Goal: Task Accomplishment & Management: Use online tool/utility

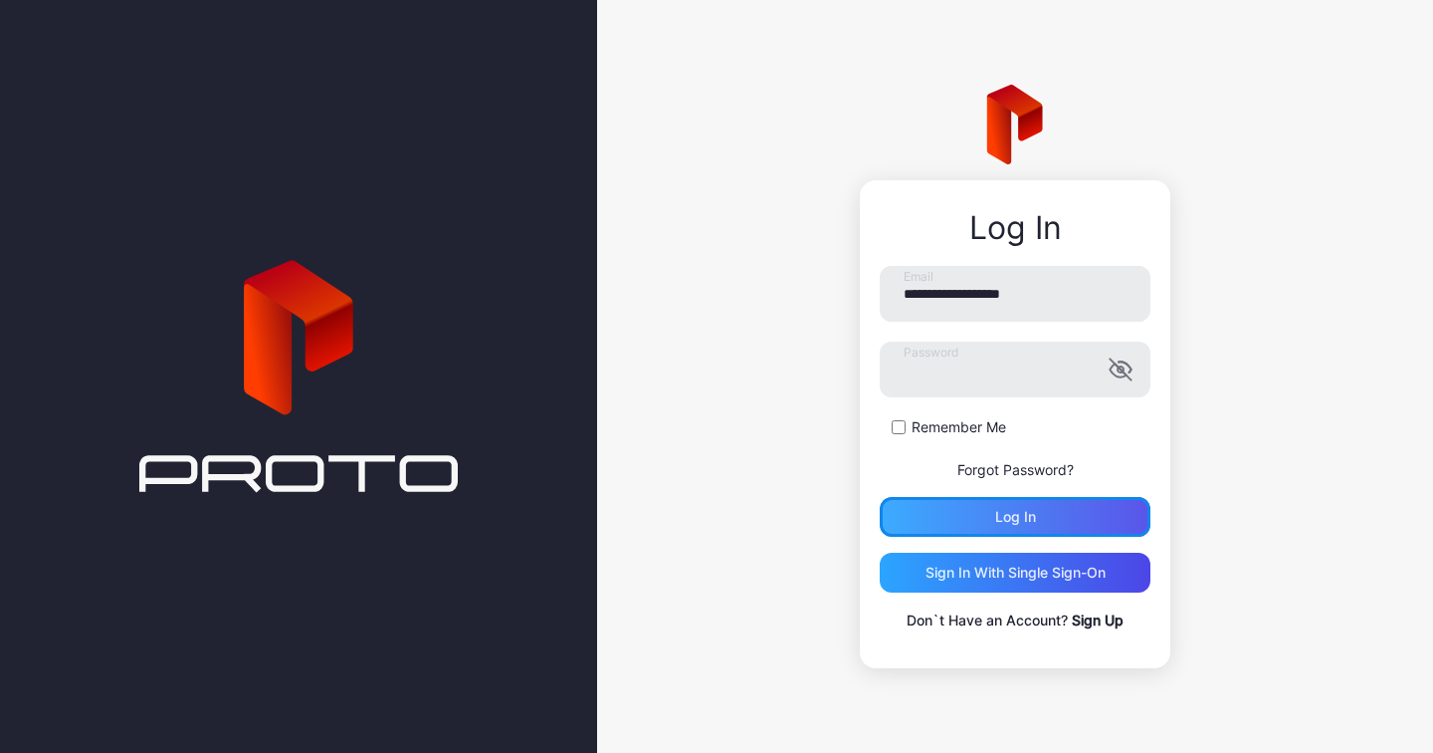
click at [981, 509] on div "Log in" at bounding box center [1015, 517] width 271 height 40
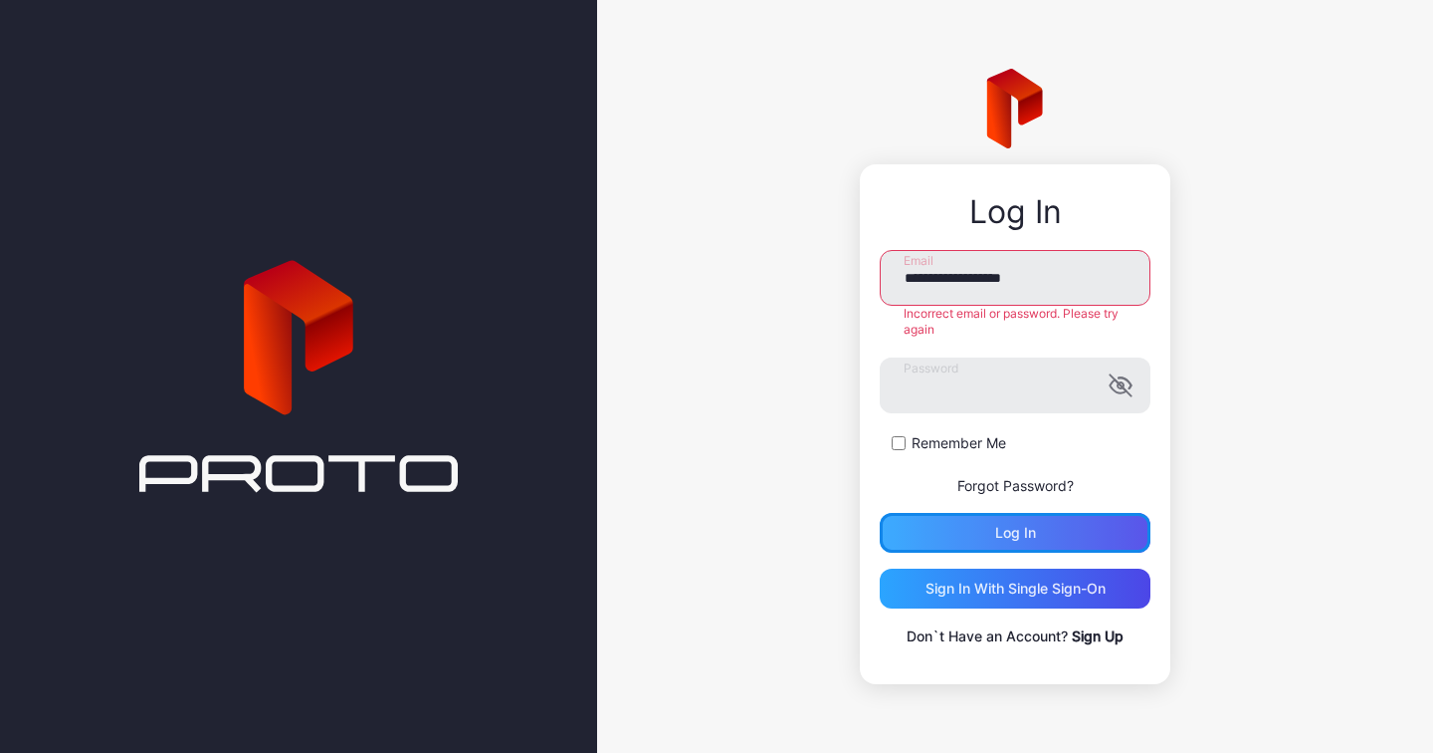
click at [1015, 541] on div "Log in" at bounding box center [1015, 533] width 41 height 16
click at [1125, 384] on icon "button" at bounding box center [1121, 385] width 24 height 24
click at [1005, 535] on div "Log in" at bounding box center [1015, 533] width 41 height 16
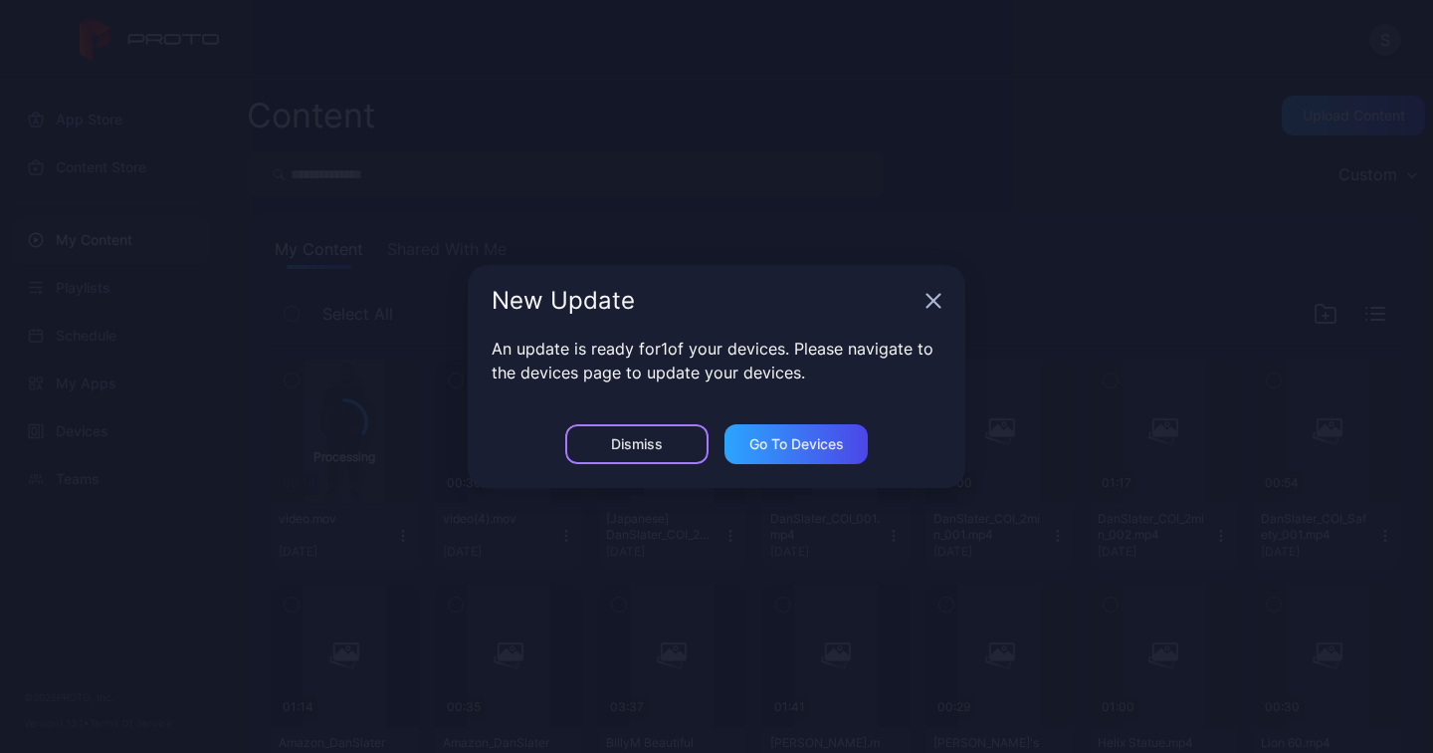
click at [658, 441] on div "Dismiss" at bounding box center [637, 444] width 52 height 16
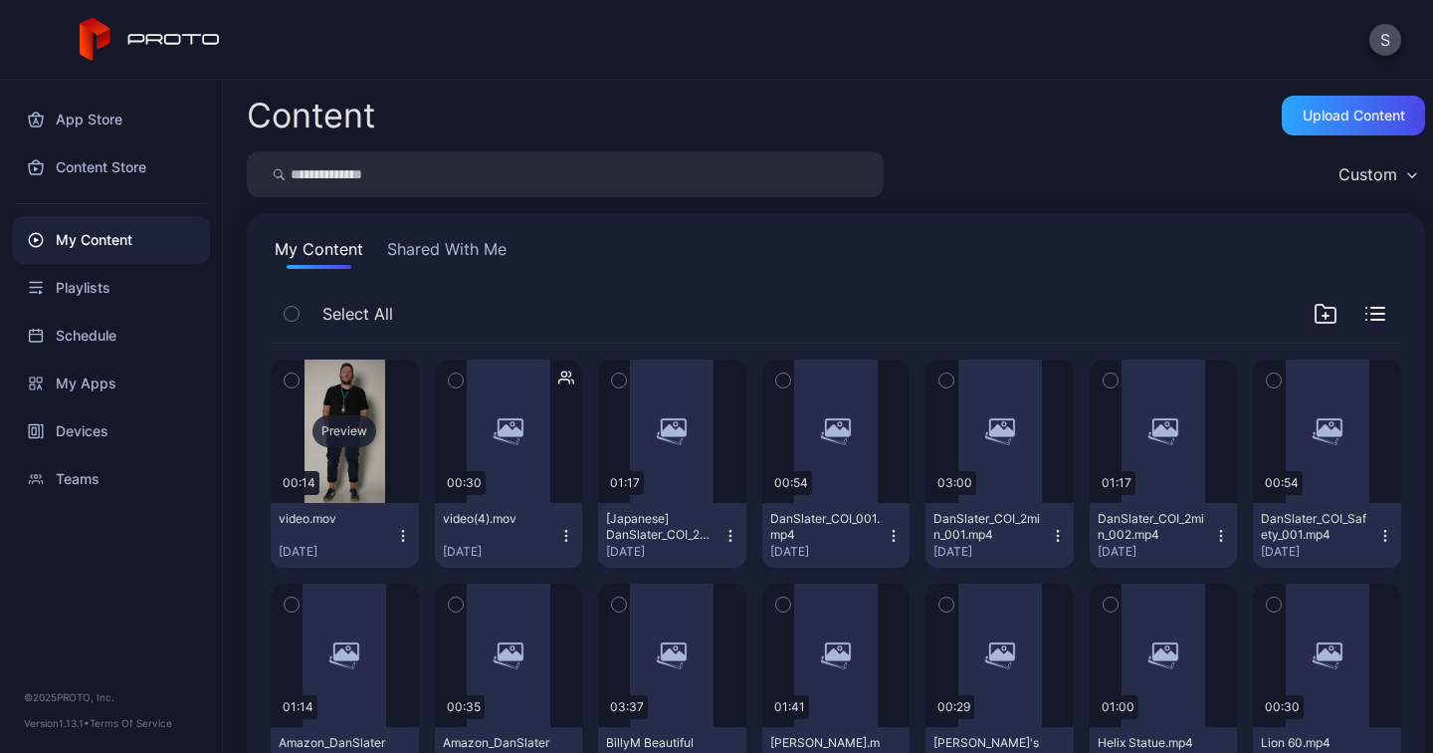
click at [352, 433] on div "Preview" at bounding box center [345, 431] width 64 height 32
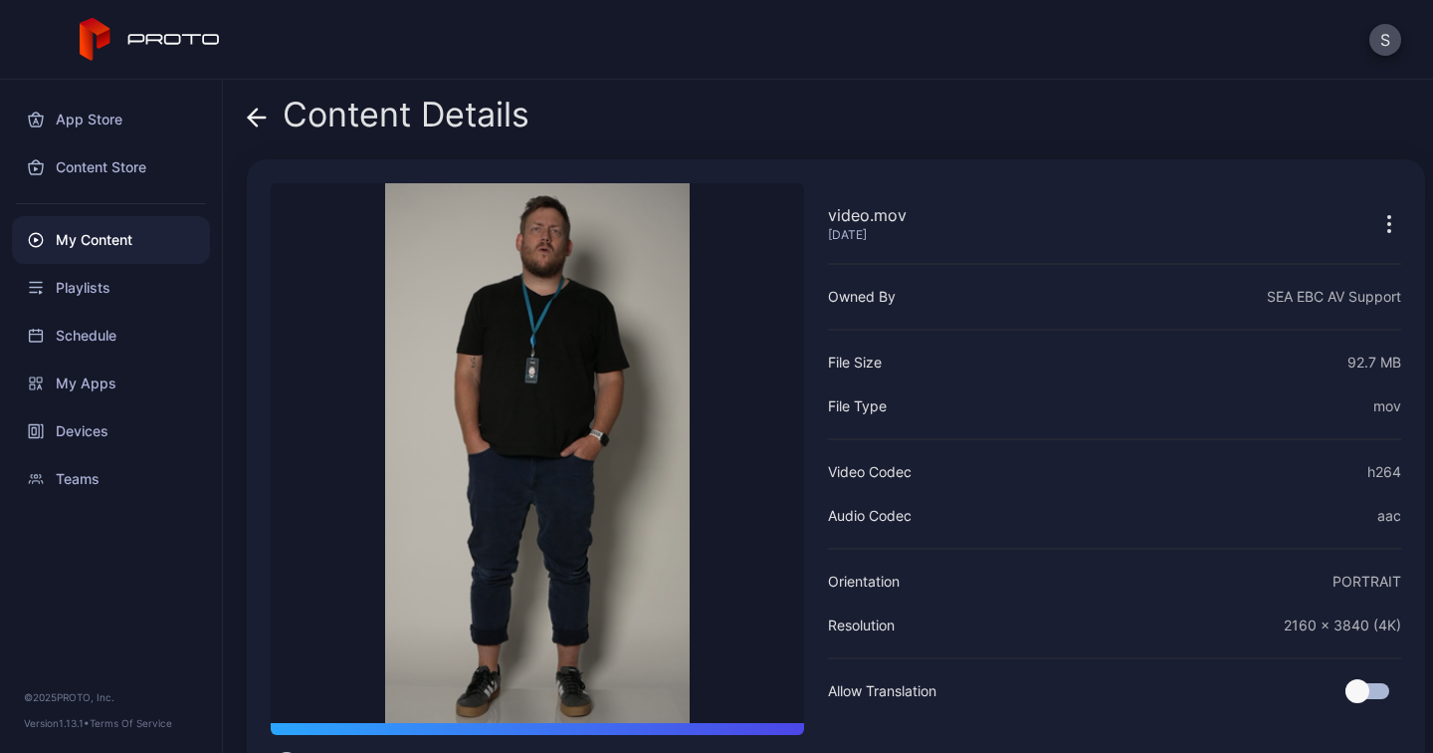
click at [519, 406] on video "Sorry, your browser doesn‘t support embedded videos" at bounding box center [538, 453] width 534 height 540
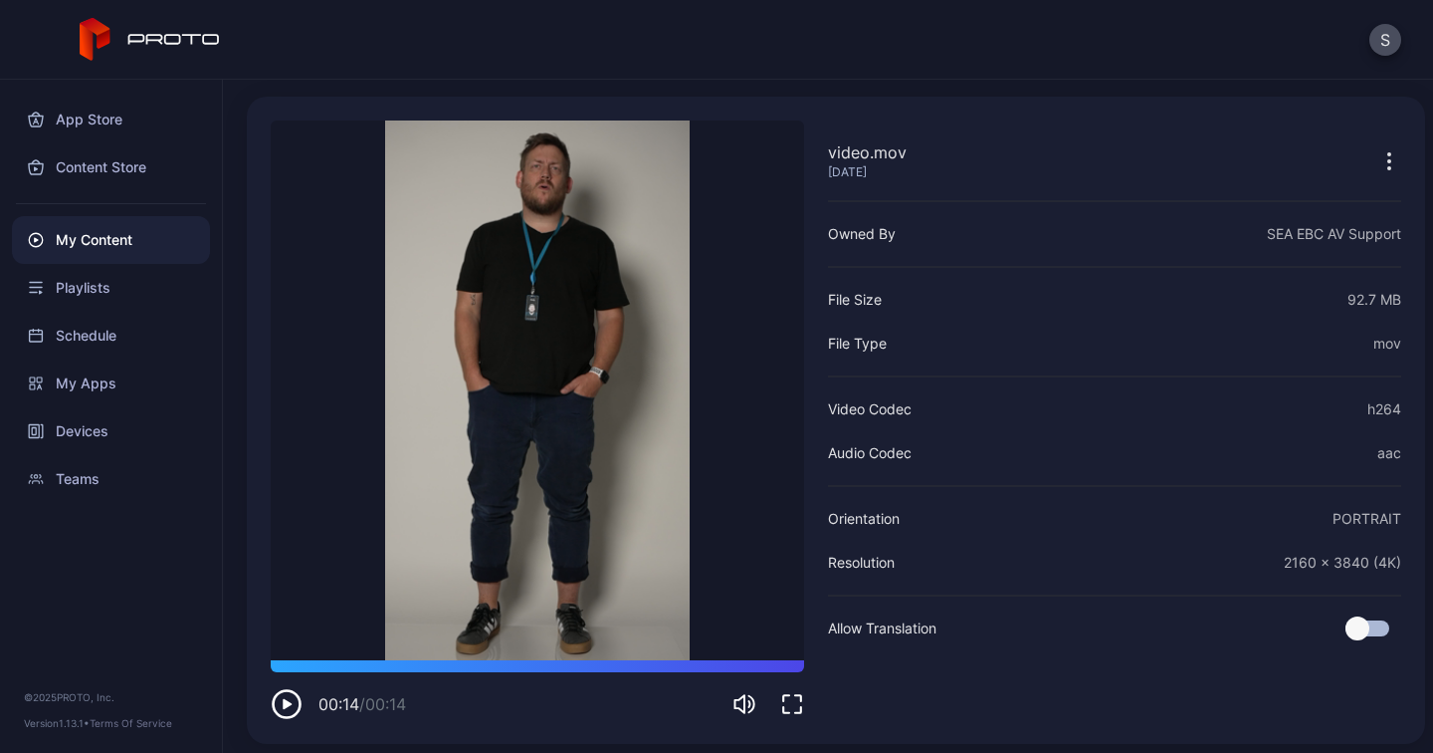
scroll to position [71, 0]
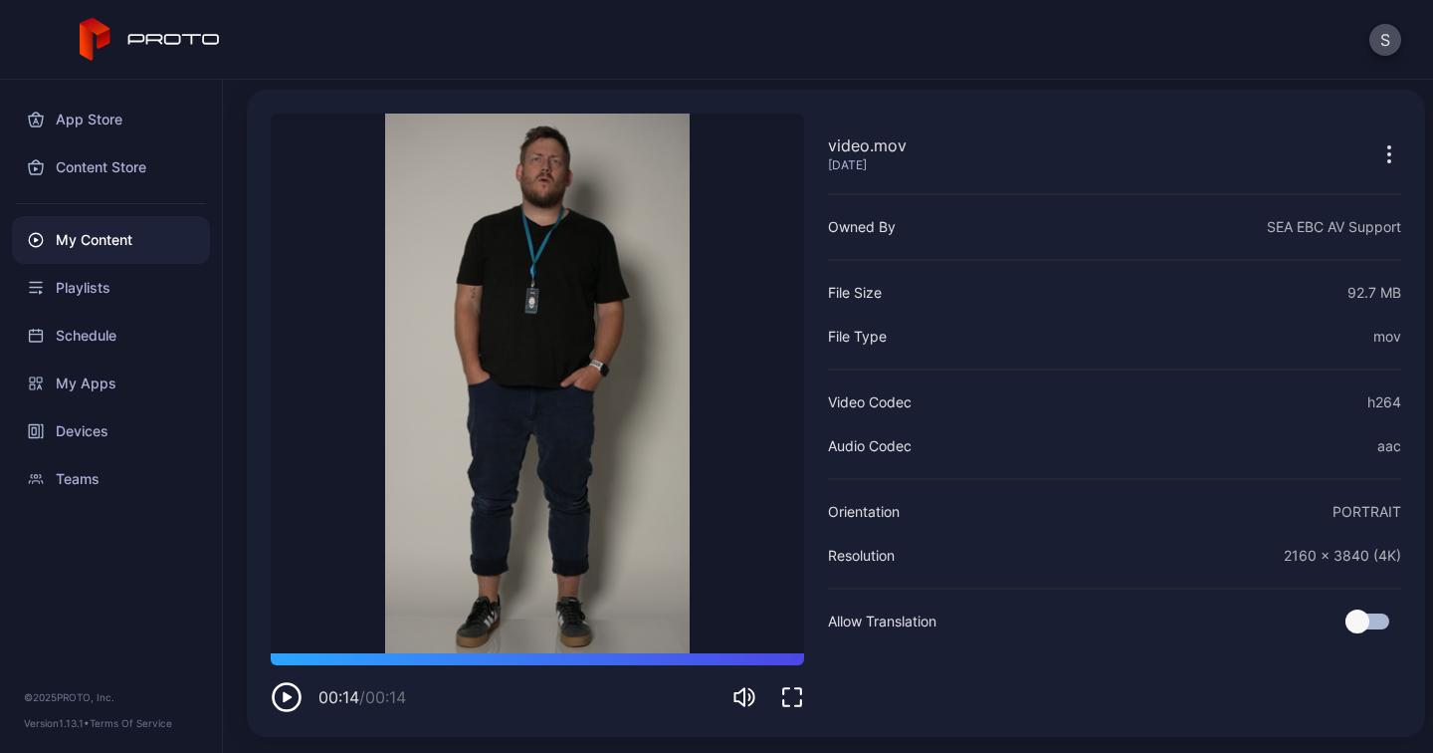
click at [278, 696] on icon "button" at bounding box center [287, 697] width 32 height 32
click at [289, 698] on icon "button" at bounding box center [287, 697] width 32 height 32
click at [103, 236] on div "My Content" at bounding box center [111, 240] width 198 height 48
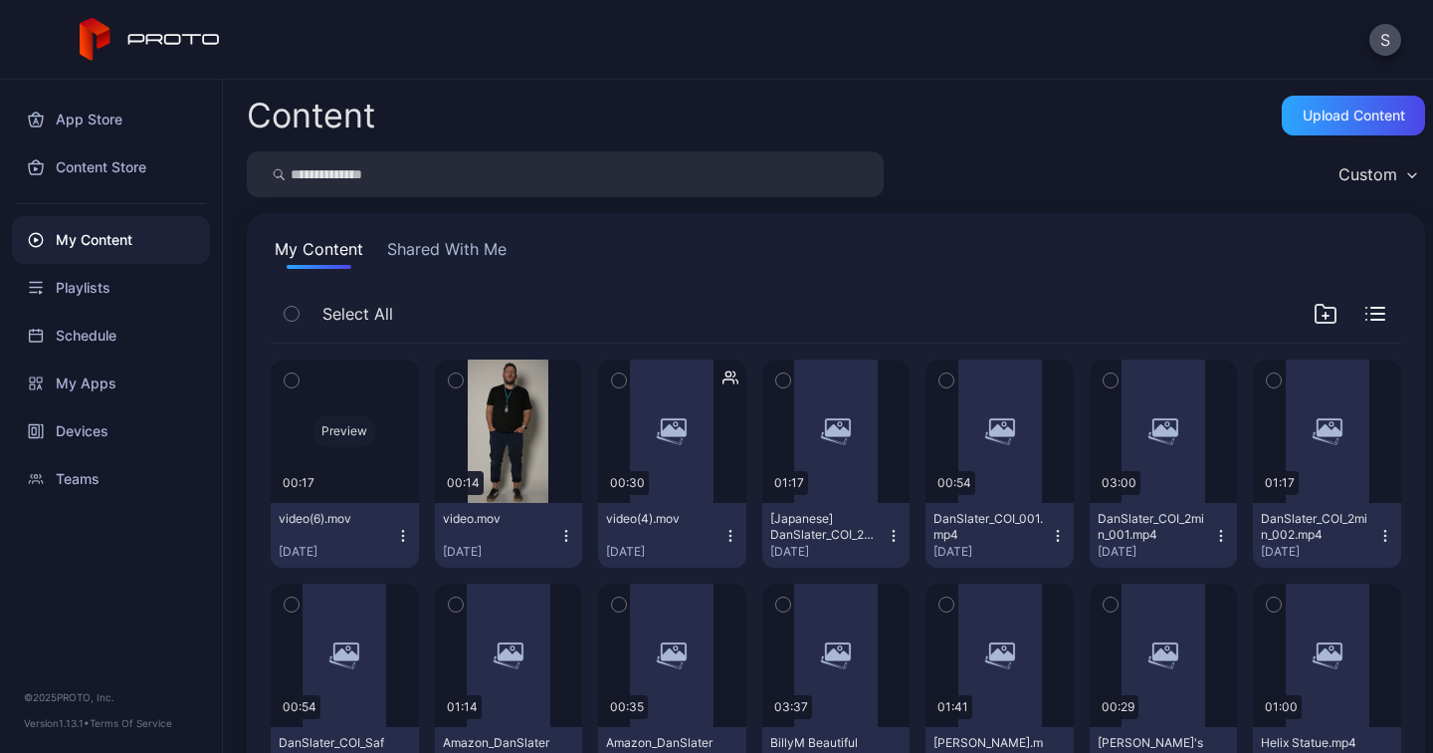
click at [313, 405] on div "Preview" at bounding box center [345, 430] width 148 height 143
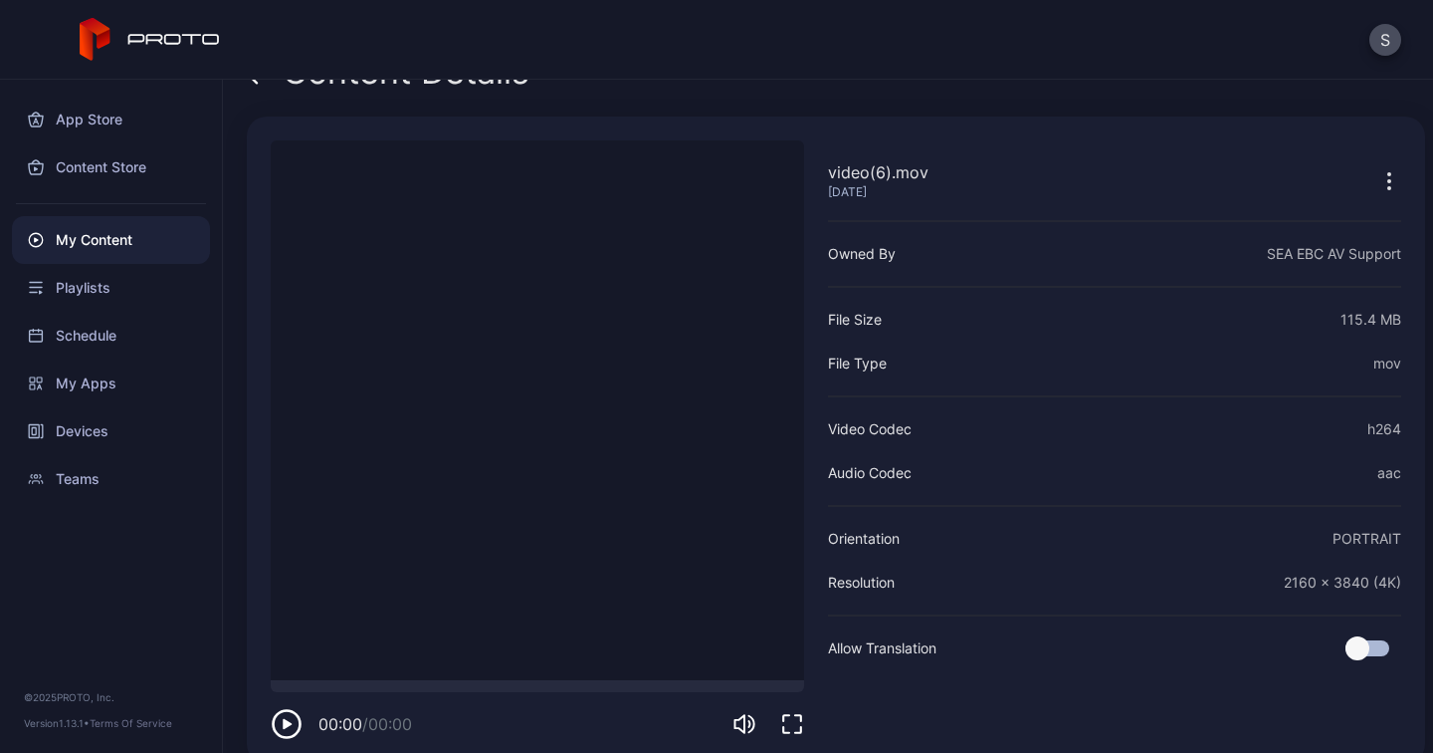
scroll to position [71, 0]
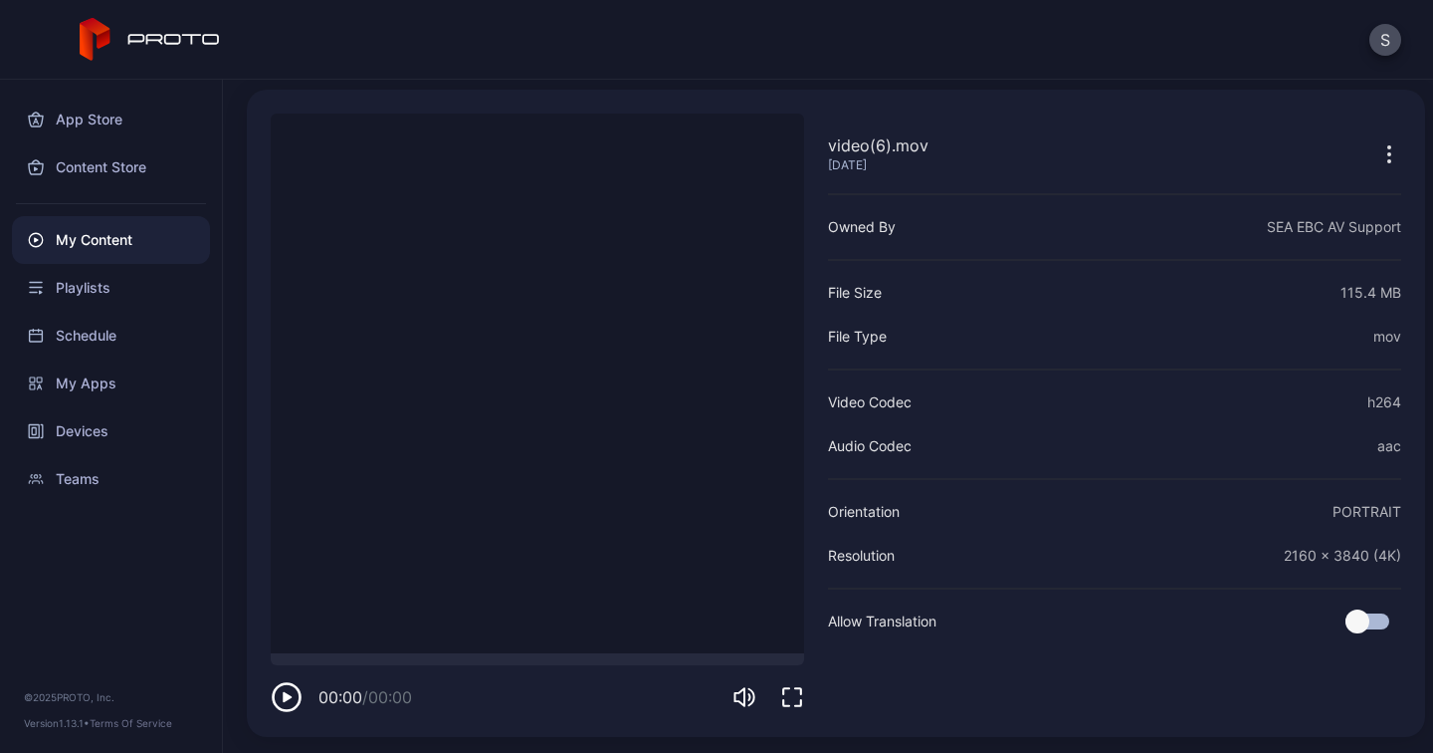
click at [113, 234] on div "My Content" at bounding box center [111, 240] width 198 height 48
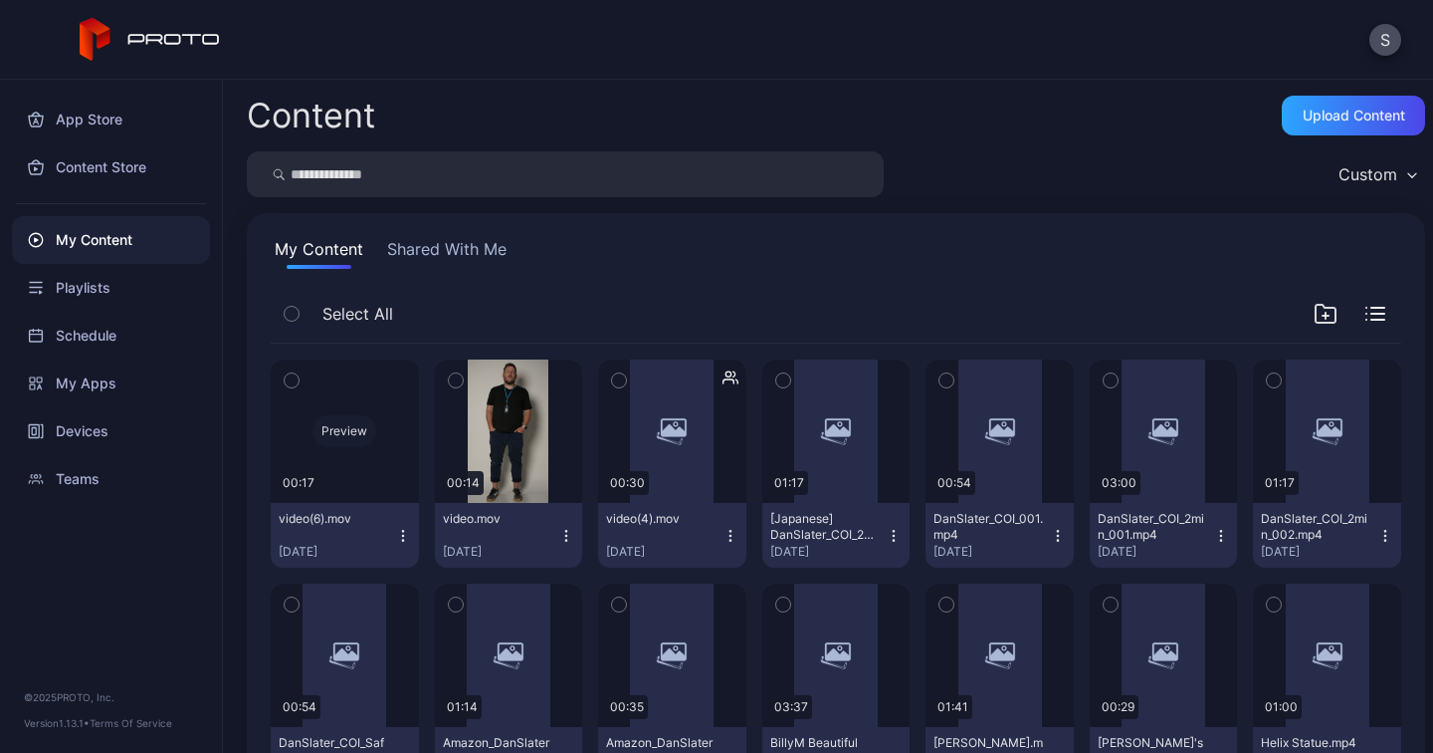
click at [353, 432] on div "Preview" at bounding box center [345, 431] width 64 height 32
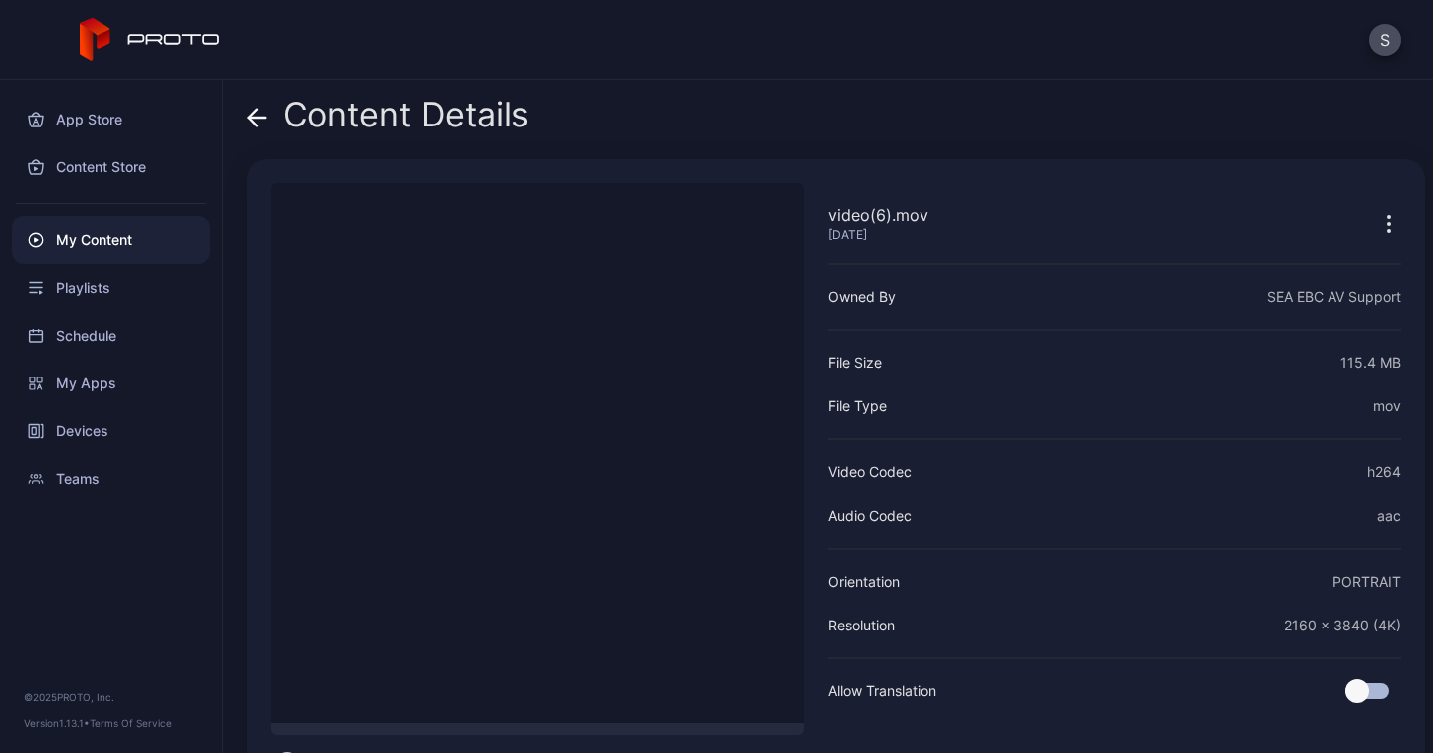
scroll to position [71, 0]
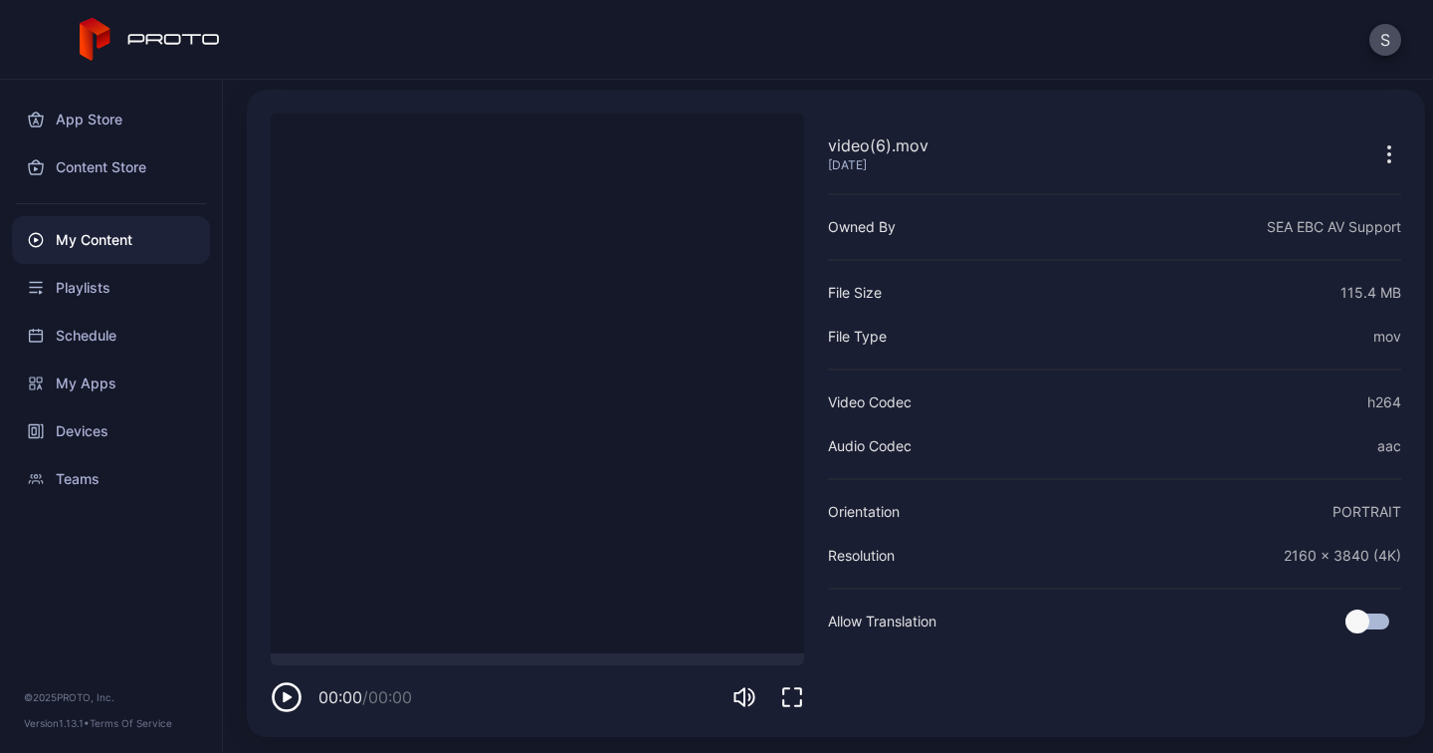
click at [469, 358] on video "Sorry, your browser doesn‘t support embedded videos" at bounding box center [538, 383] width 534 height 540
click at [353, 658] on div at bounding box center [538, 659] width 534 height 12
click at [418, 658] on div at bounding box center [538, 659] width 534 height 12
click at [476, 658] on div at bounding box center [538, 659] width 534 height 12
click at [97, 481] on div "Teams" at bounding box center [111, 479] width 198 height 48
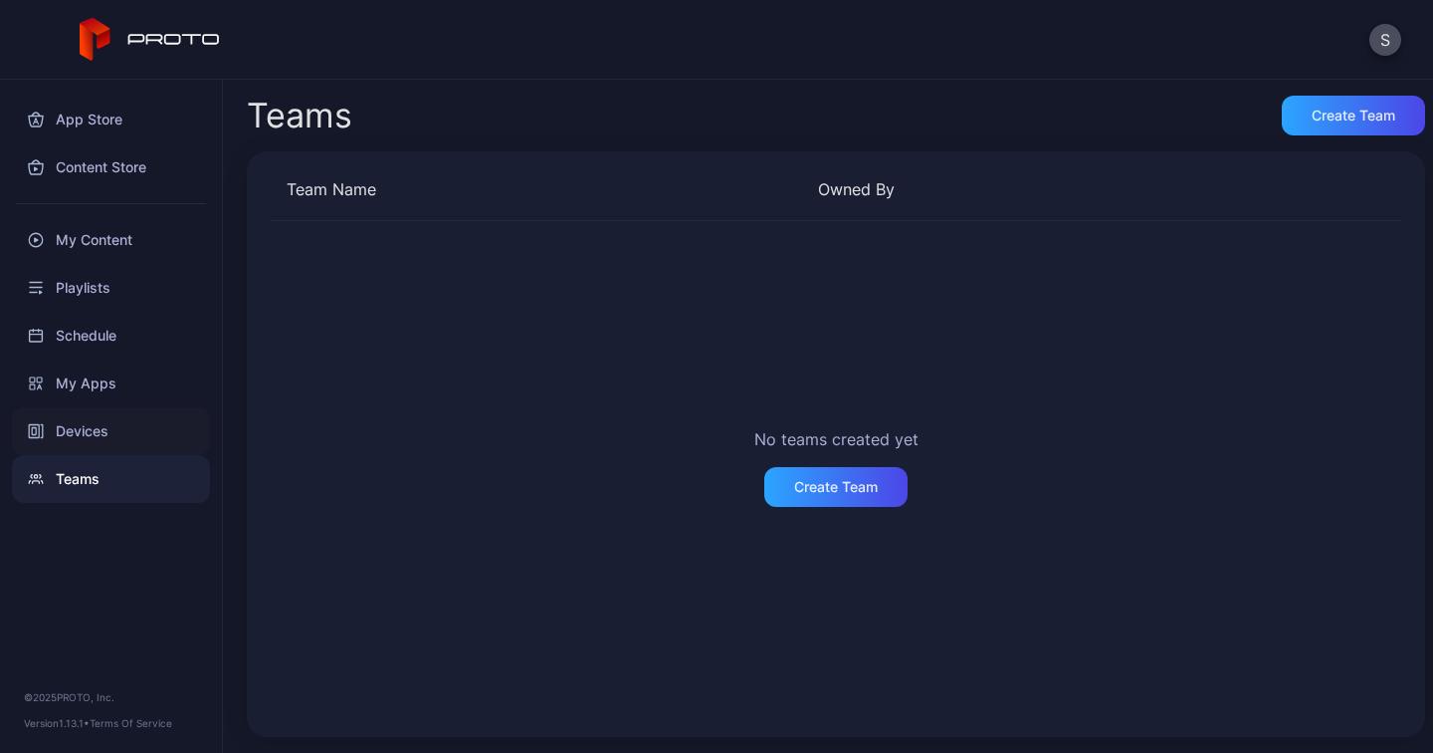
click at [111, 437] on div "Devices" at bounding box center [111, 431] width 198 height 48
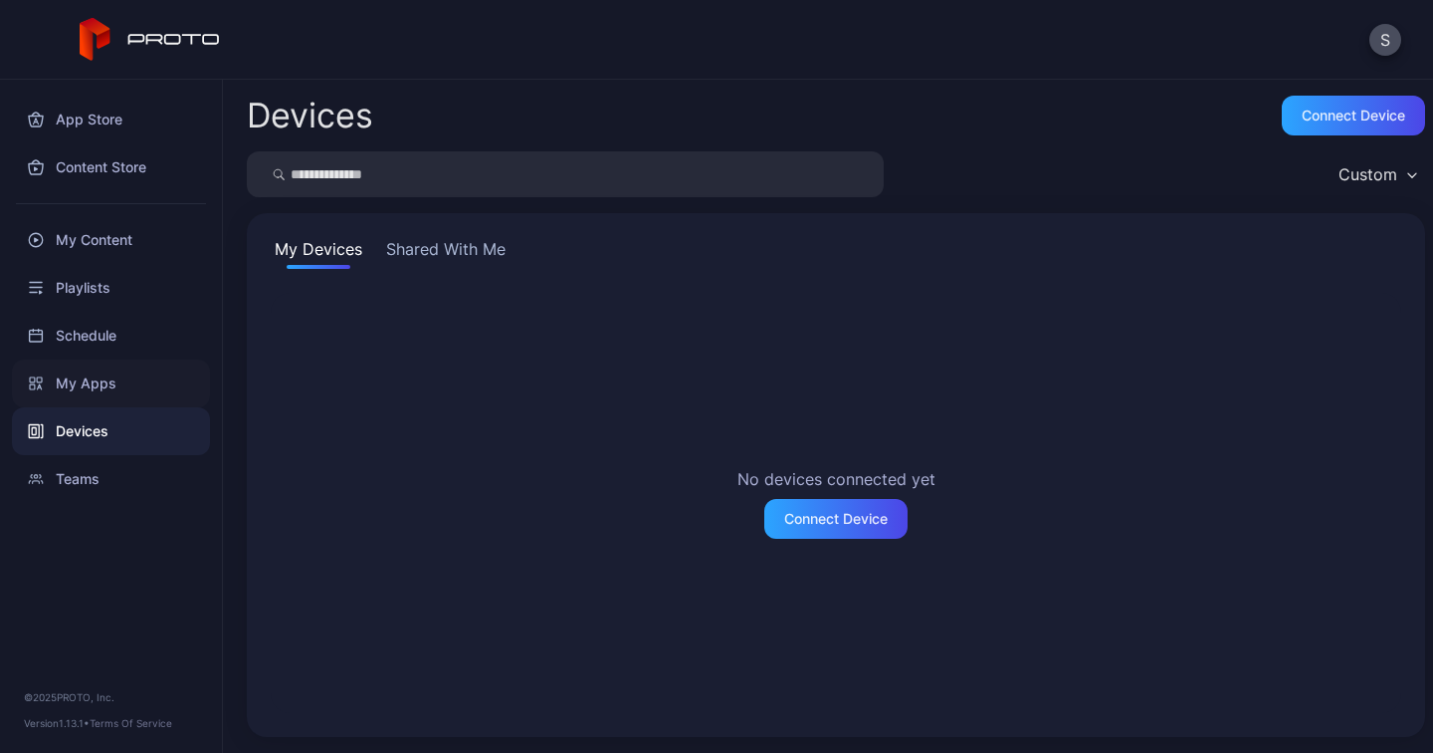
click at [87, 398] on div "My Apps" at bounding box center [111, 383] width 198 height 48
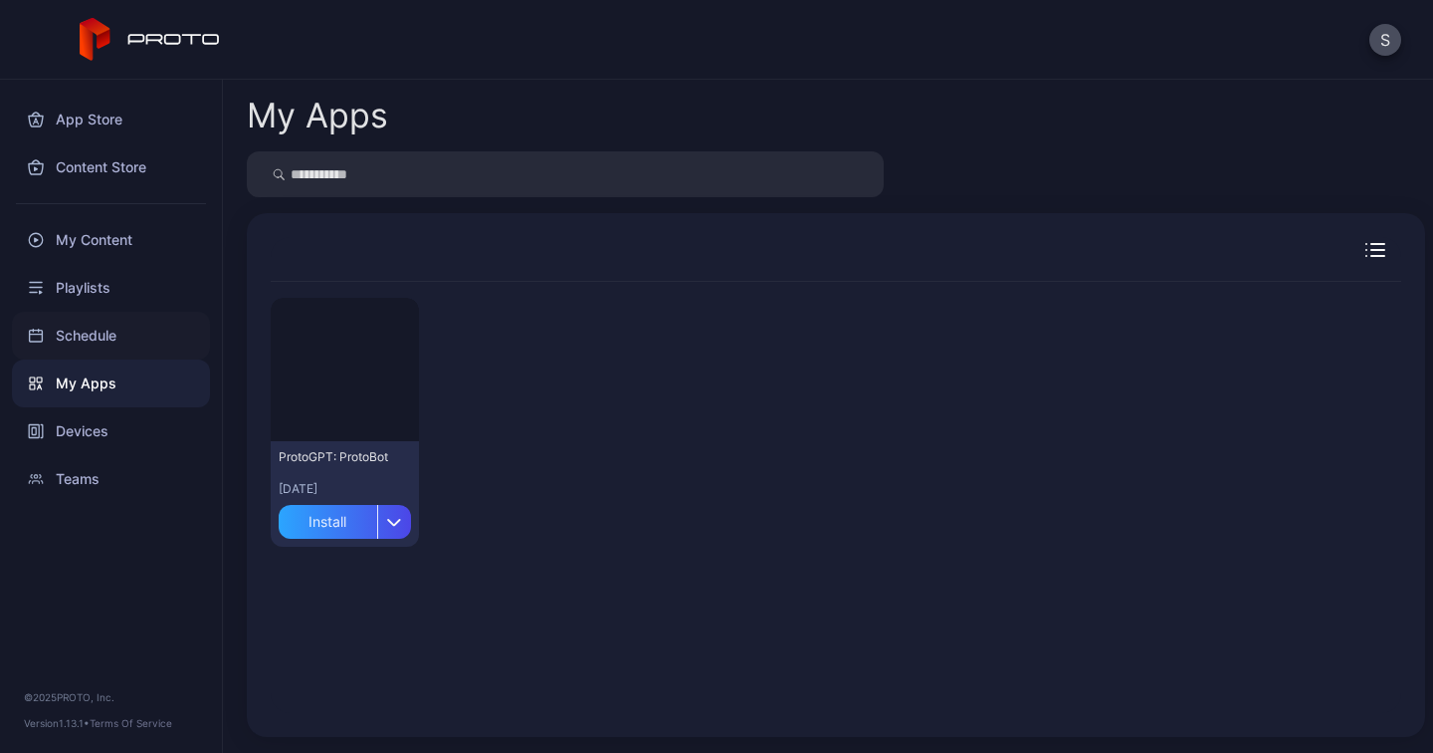
click at [90, 343] on div "Schedule" at bounding box center [111, 336] width 198 height 48
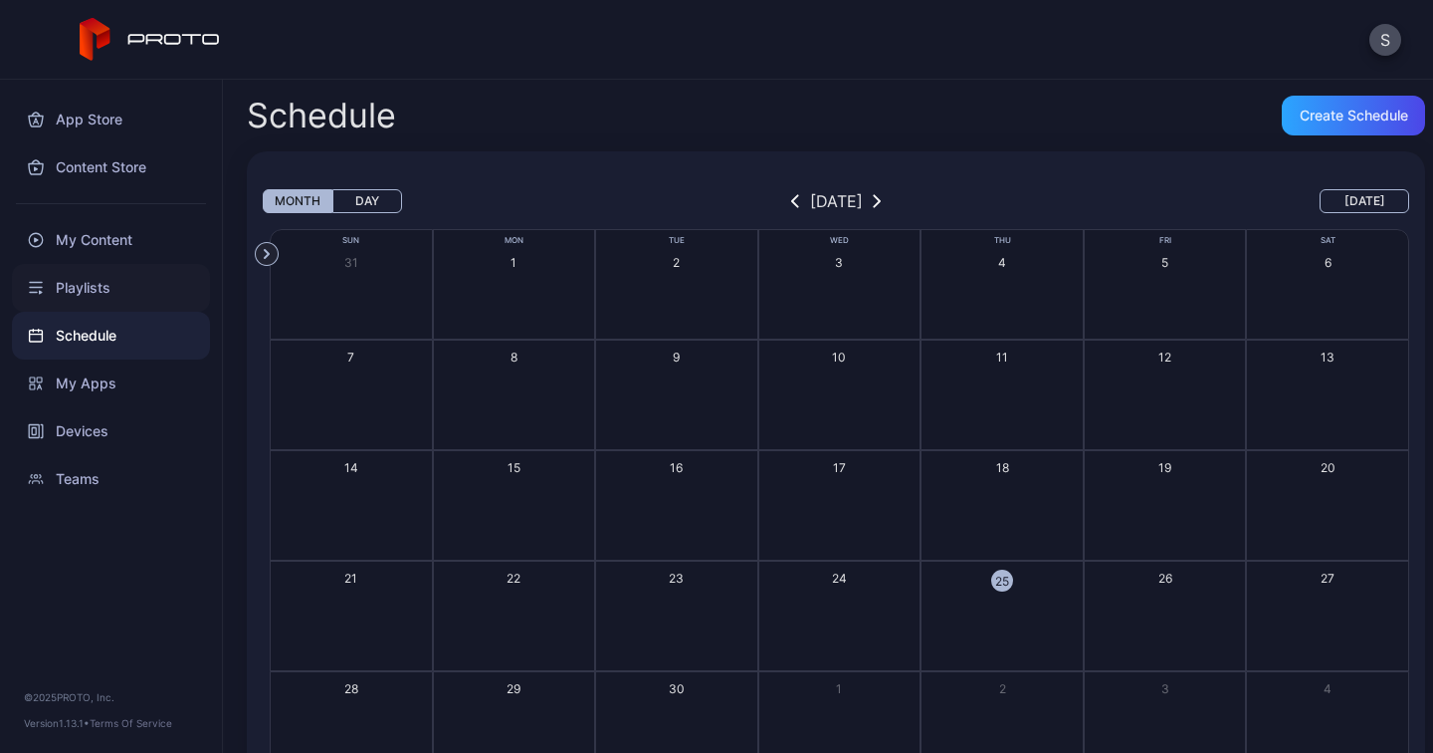
click at [99, 281] on div "Playlists" at bounding box center [111, 288] width 198 height 48
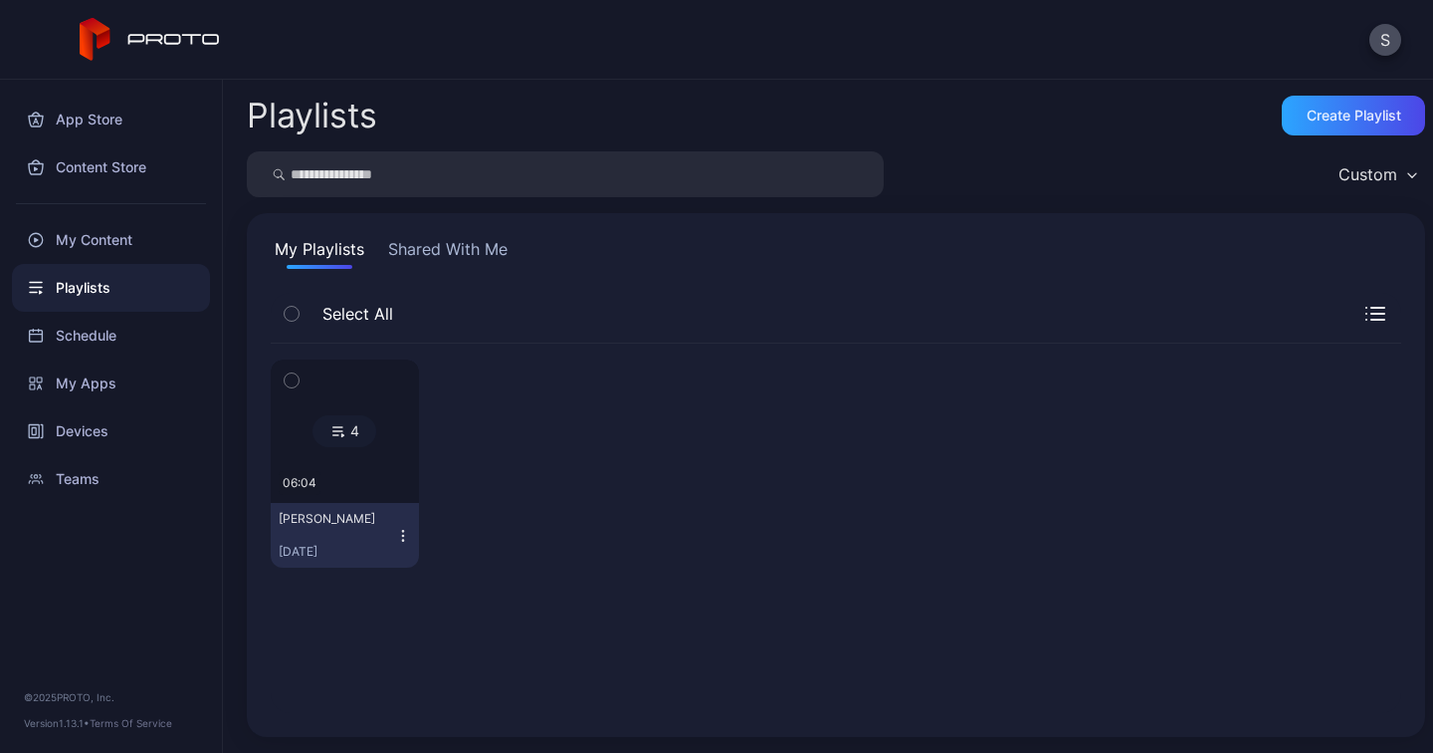
click at [361, 493] on div at bounding box center [344, 430] width 143 height 143
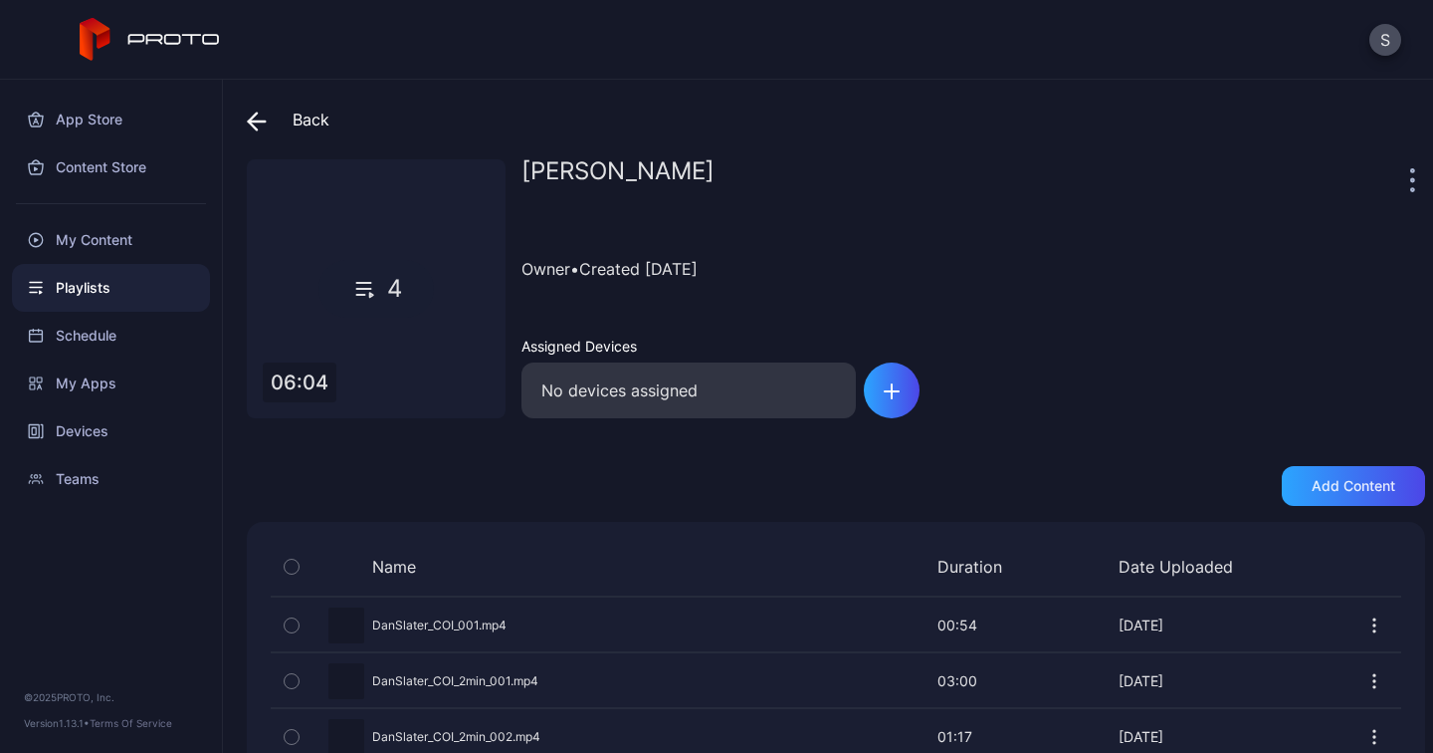
click at [383, 285] on div "4" at bounding box center [376, 289] width 115 height 58
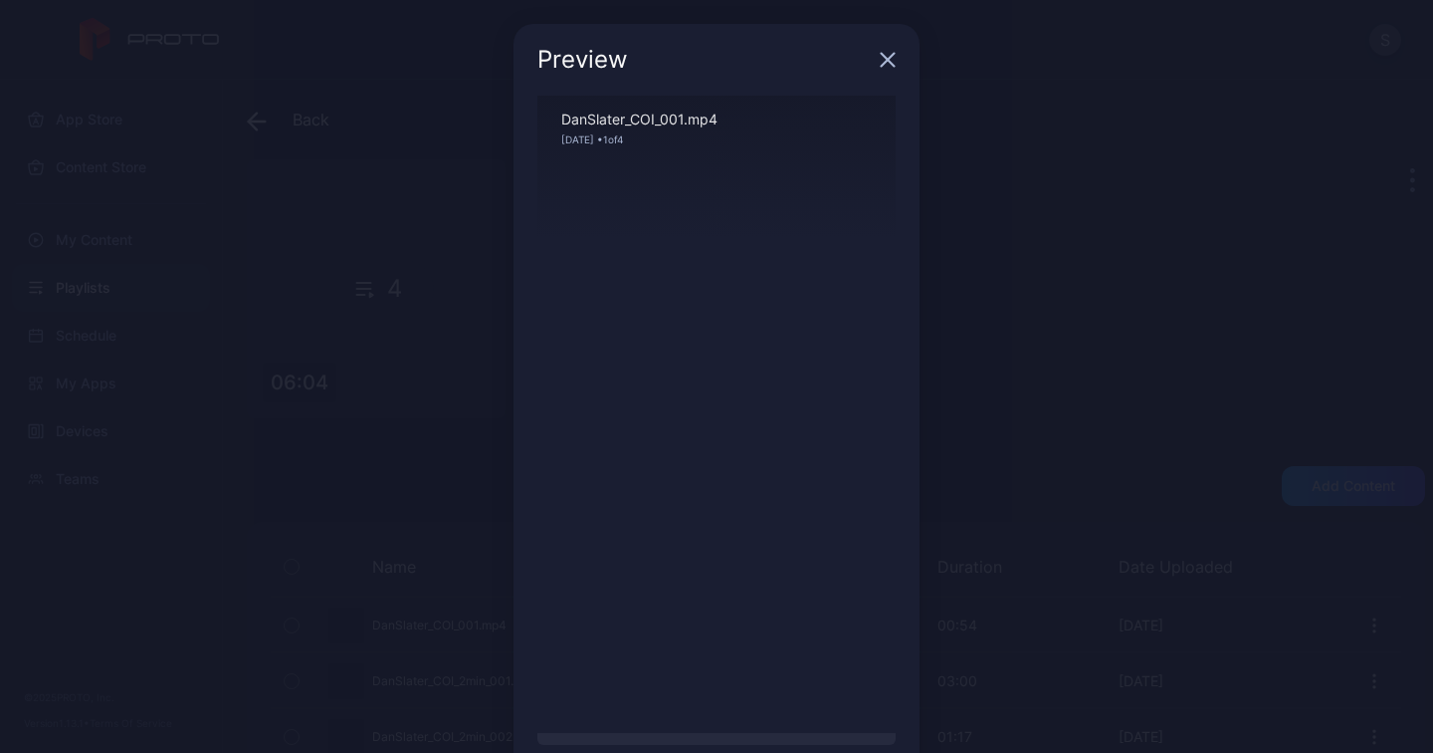
click at [700, 352] on div "Sorry, your browser doesn‘t support embedded videos" at bounding box center [717, 414] width 358 height 637
click at [721, 519] on div "Sorry, your browser doesn‘t support embedded videos" at bounding box center [717, 414] width 358 height 637
click at [696, 596] on div "Sorry, your browser doesn‘t support embedded videos" at bounding box center [717, 414] width 358 height 637
click at [893, 61] on icon "button" at bounding box center [888, 60] width 16 height 16
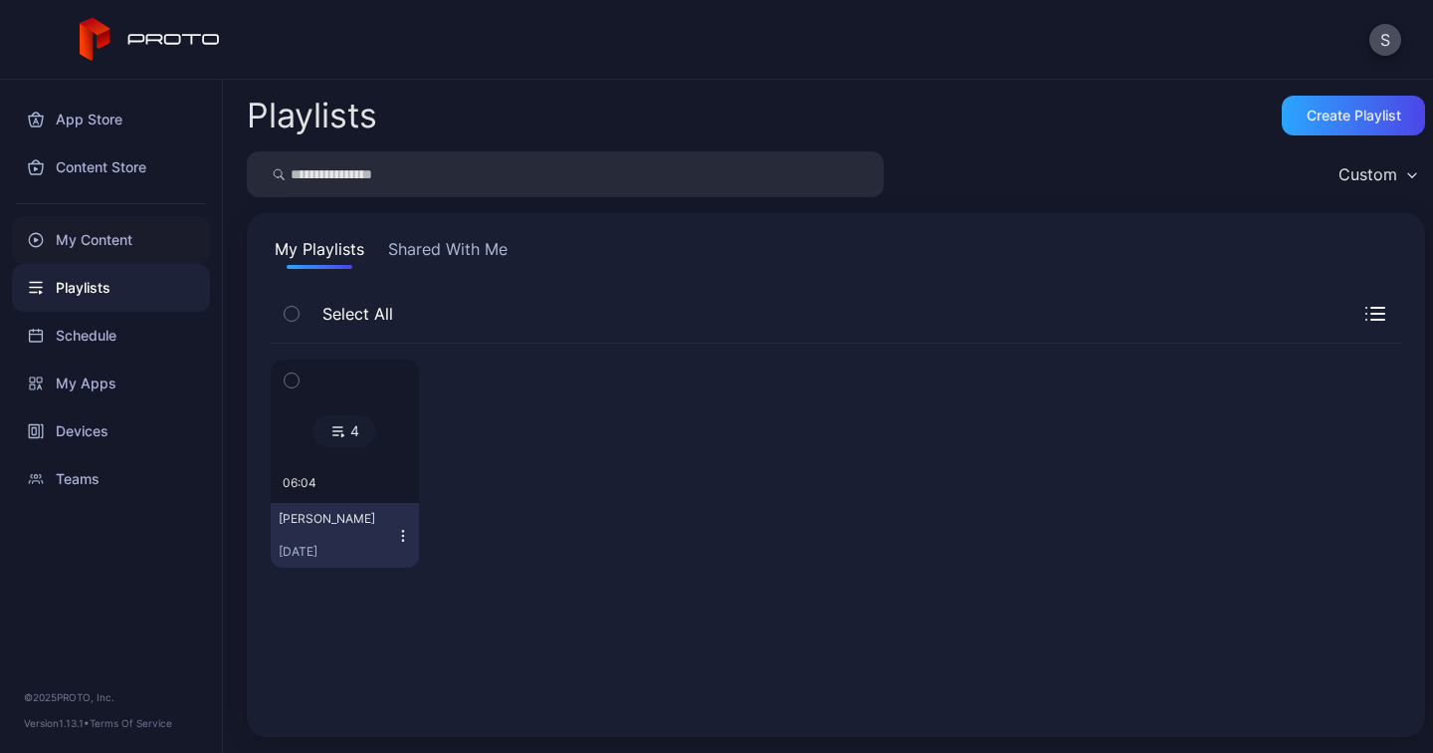
click at [86, 242] on div "My Content" at bounding box center [111, 240] width 198 height 48
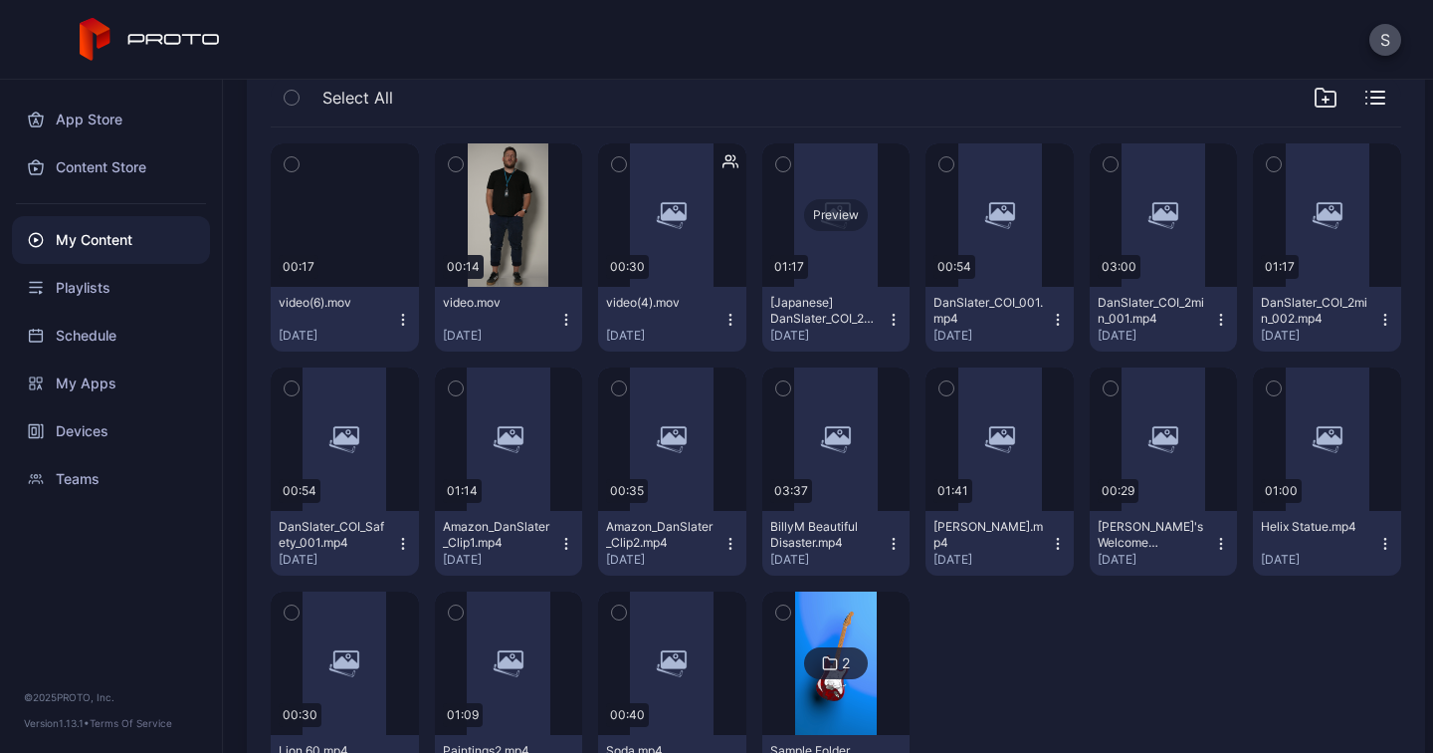
scroll to position [319, 0]
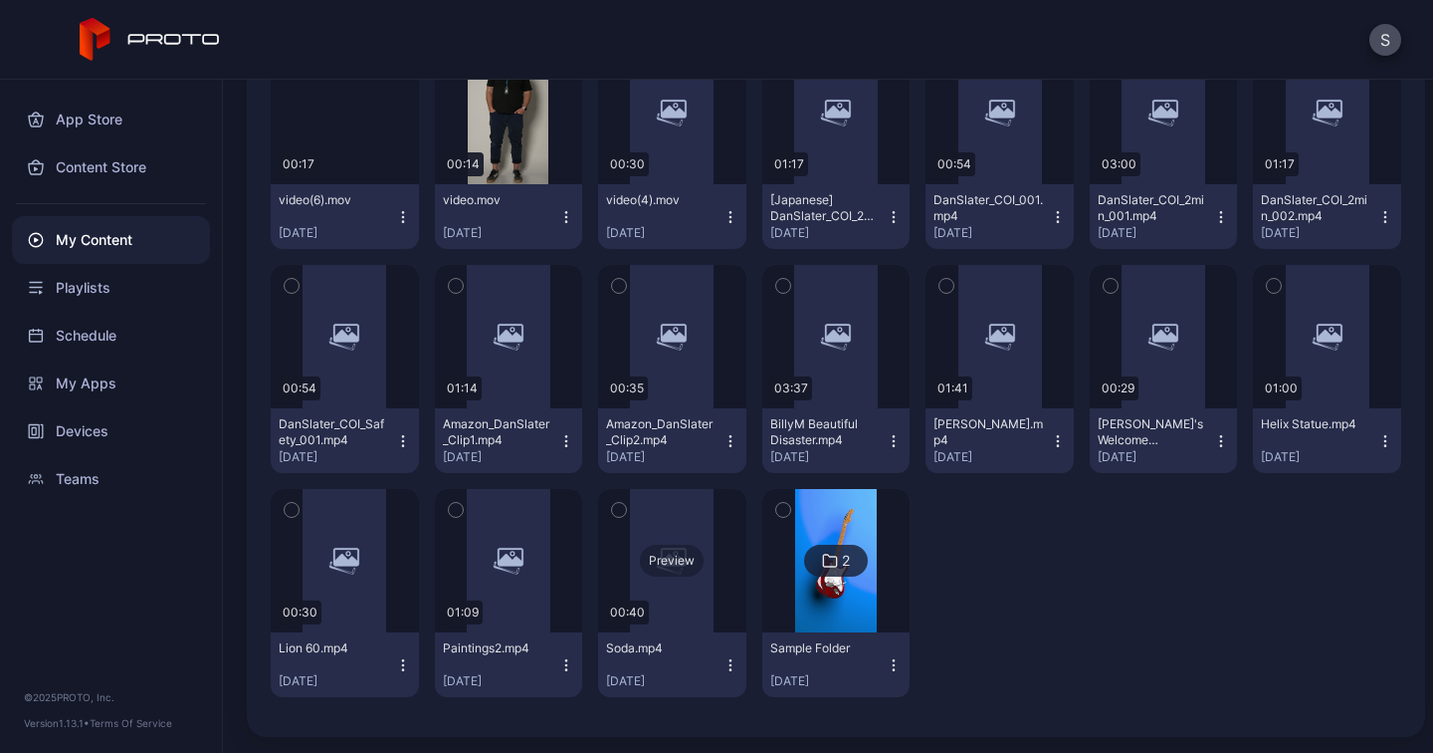
click at [678, 561] on div "Preview" at bounding box center [672, 561] width 64 height 32
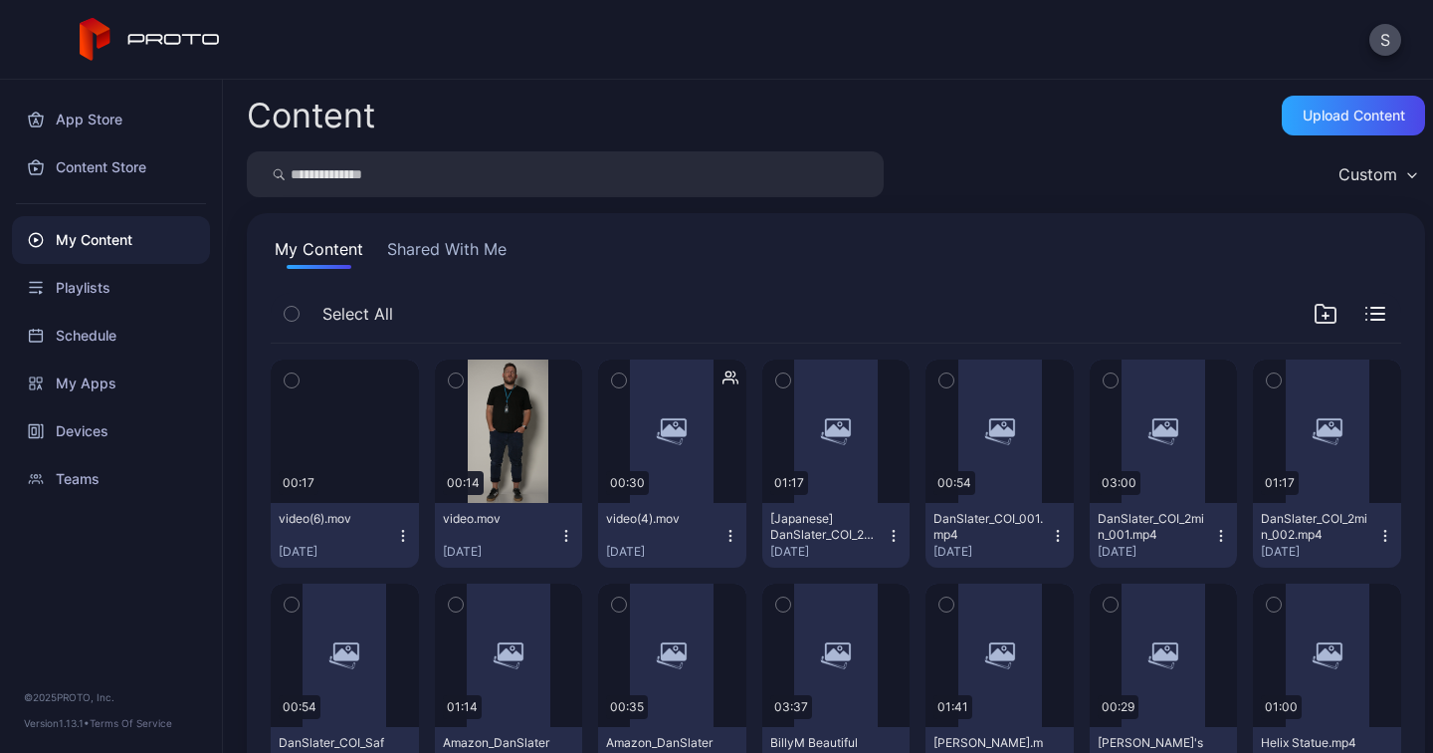
scroll to position [319, 0]
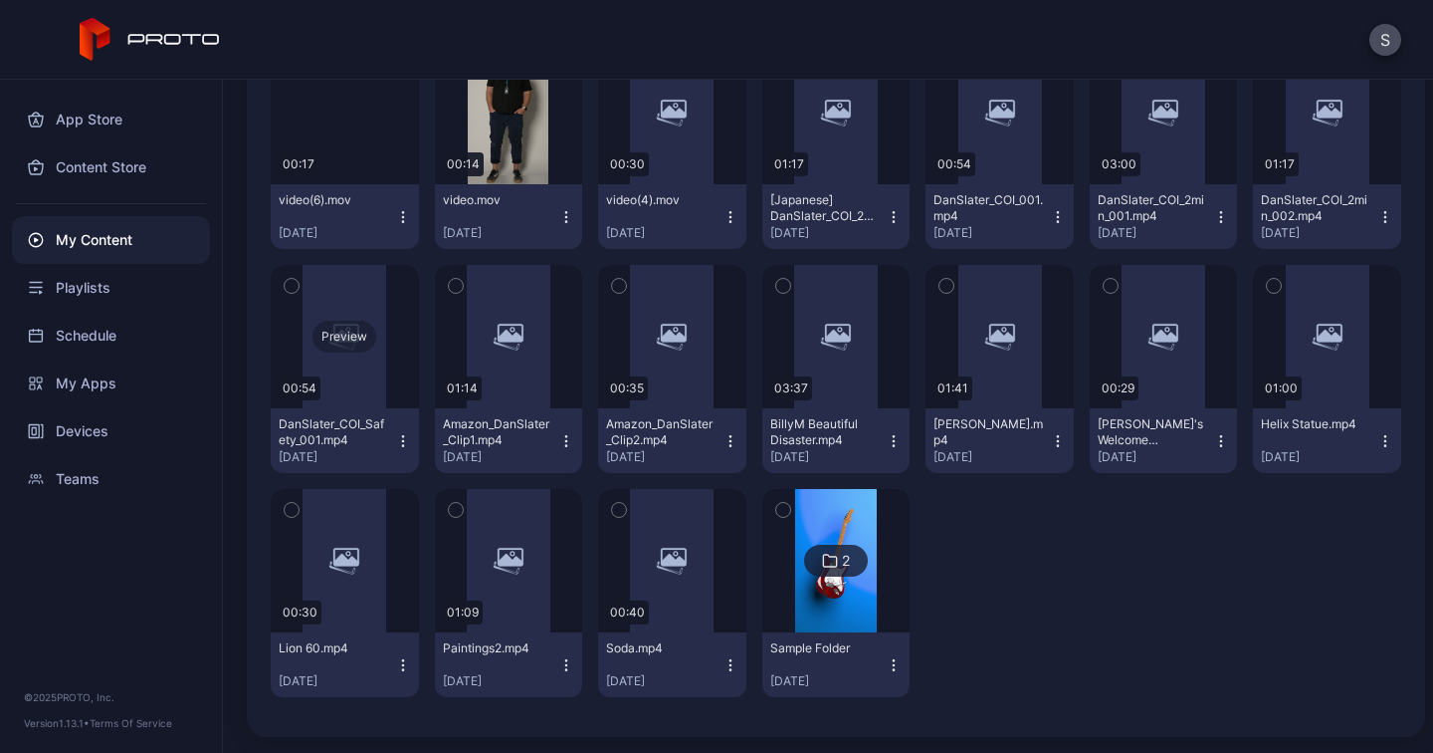
click at [345, 335] on div "Preview" at bounding box center [345, 337] width 64 height 32
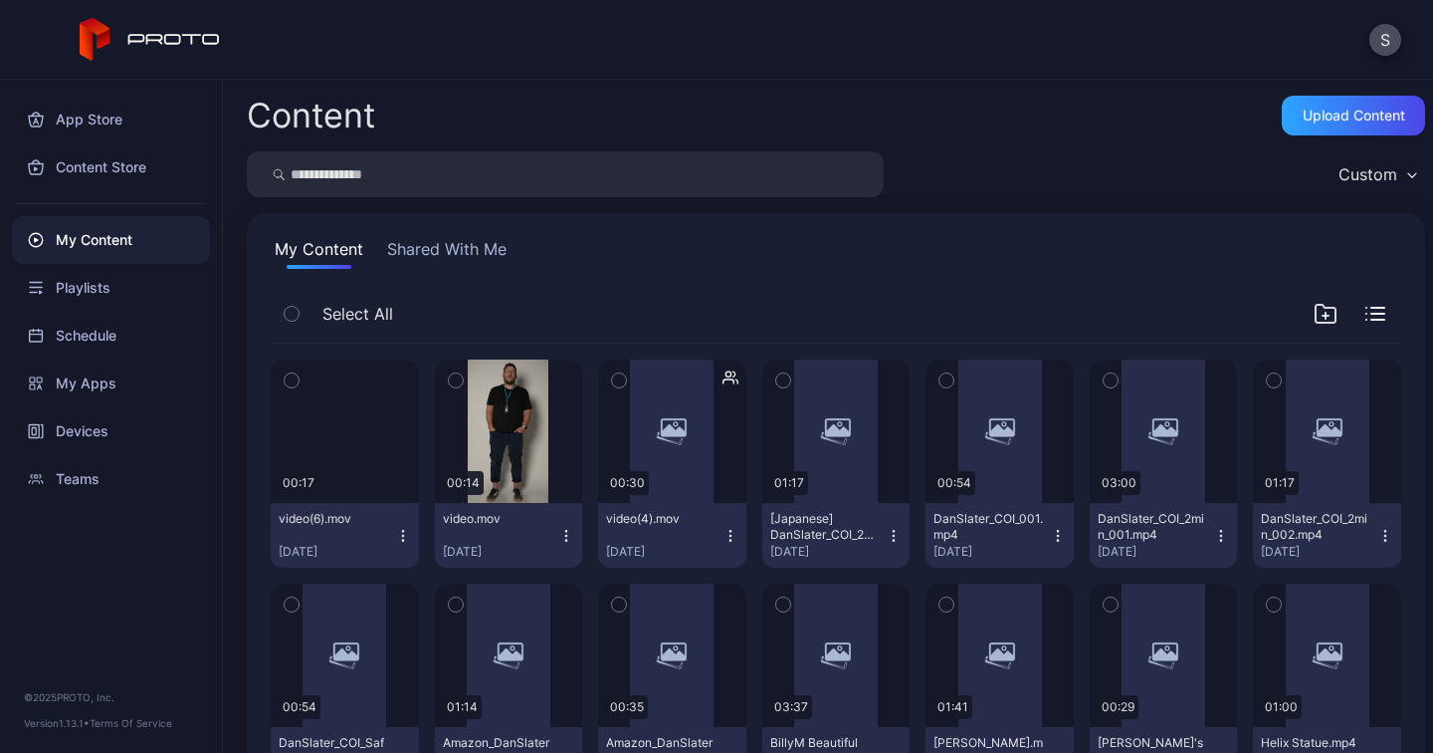
scroll to position [319, 0]
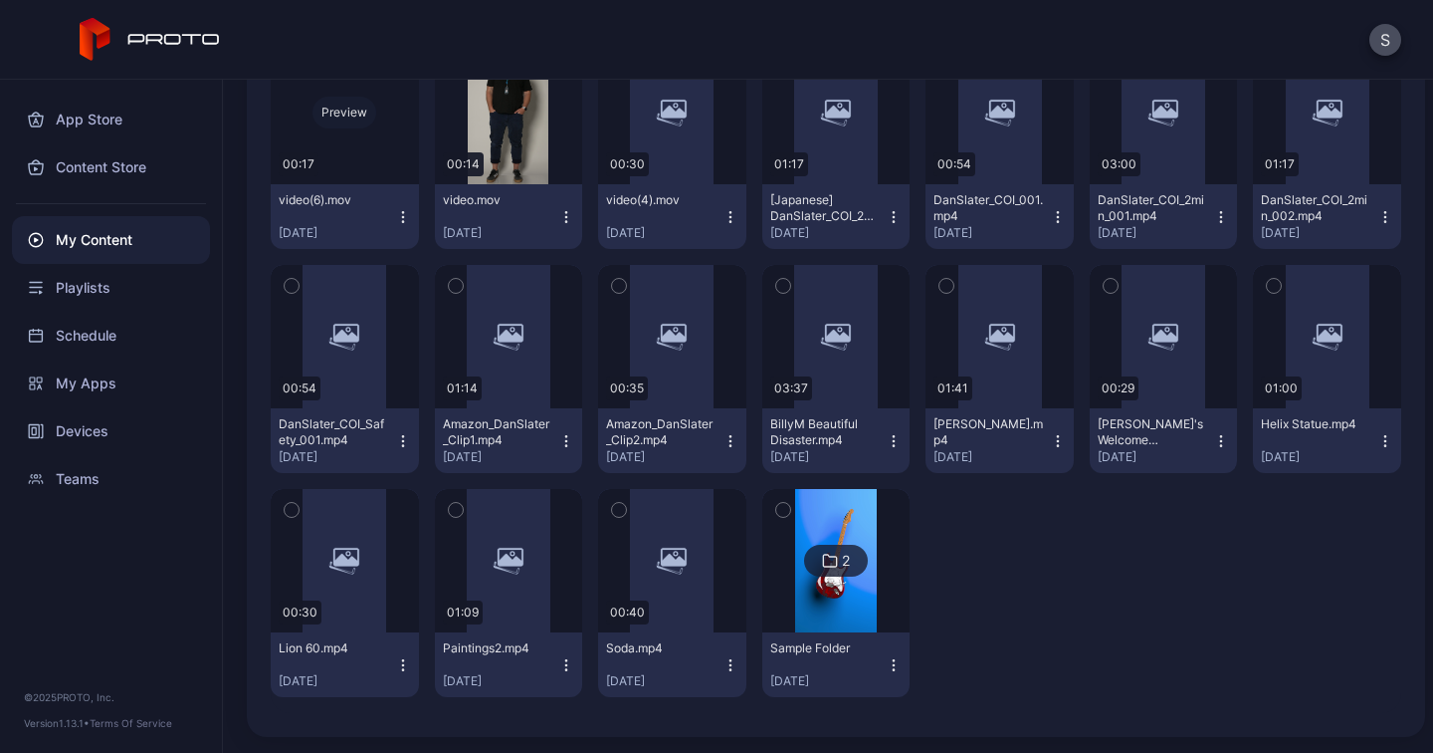
click at [336, 134] on div "Preview" at bounding box center [345, 112] width 148 height 143
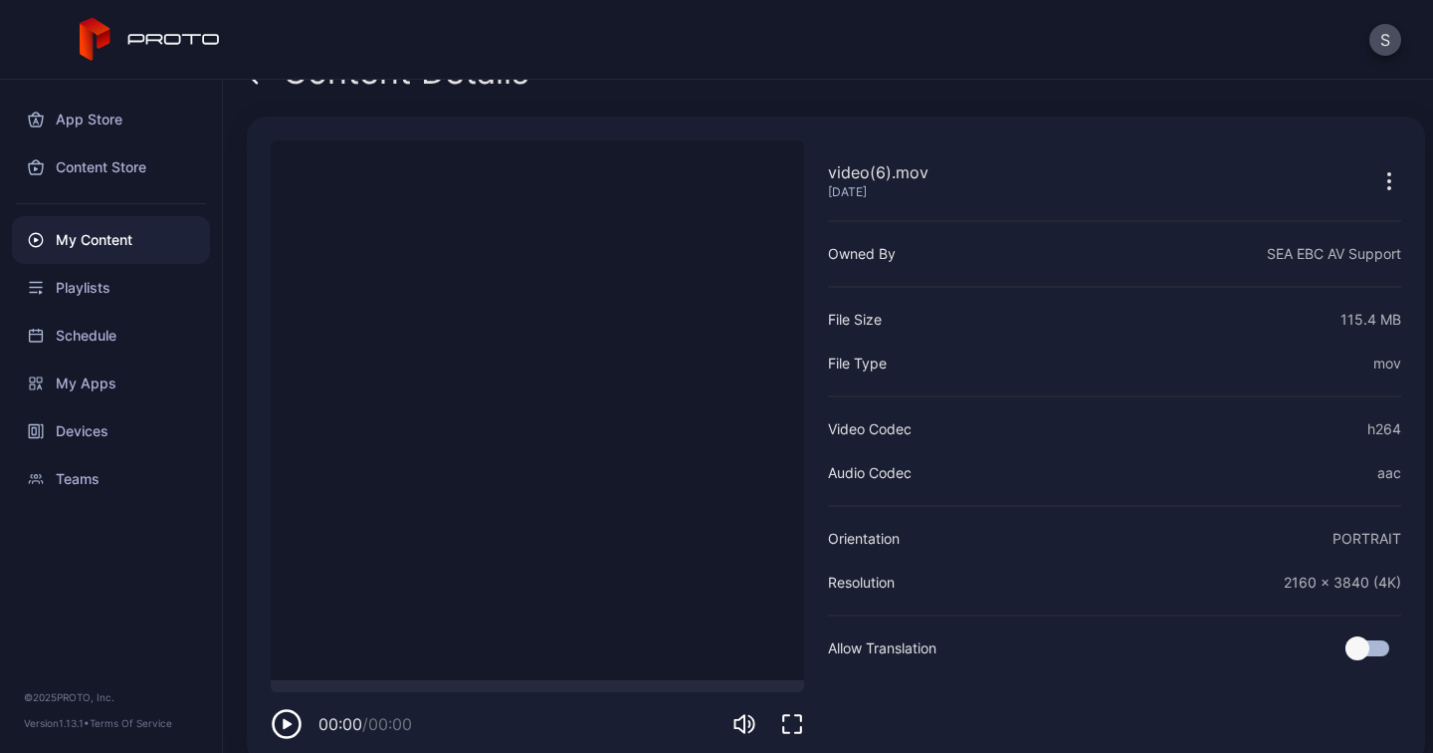
scroll to position [71, 0]
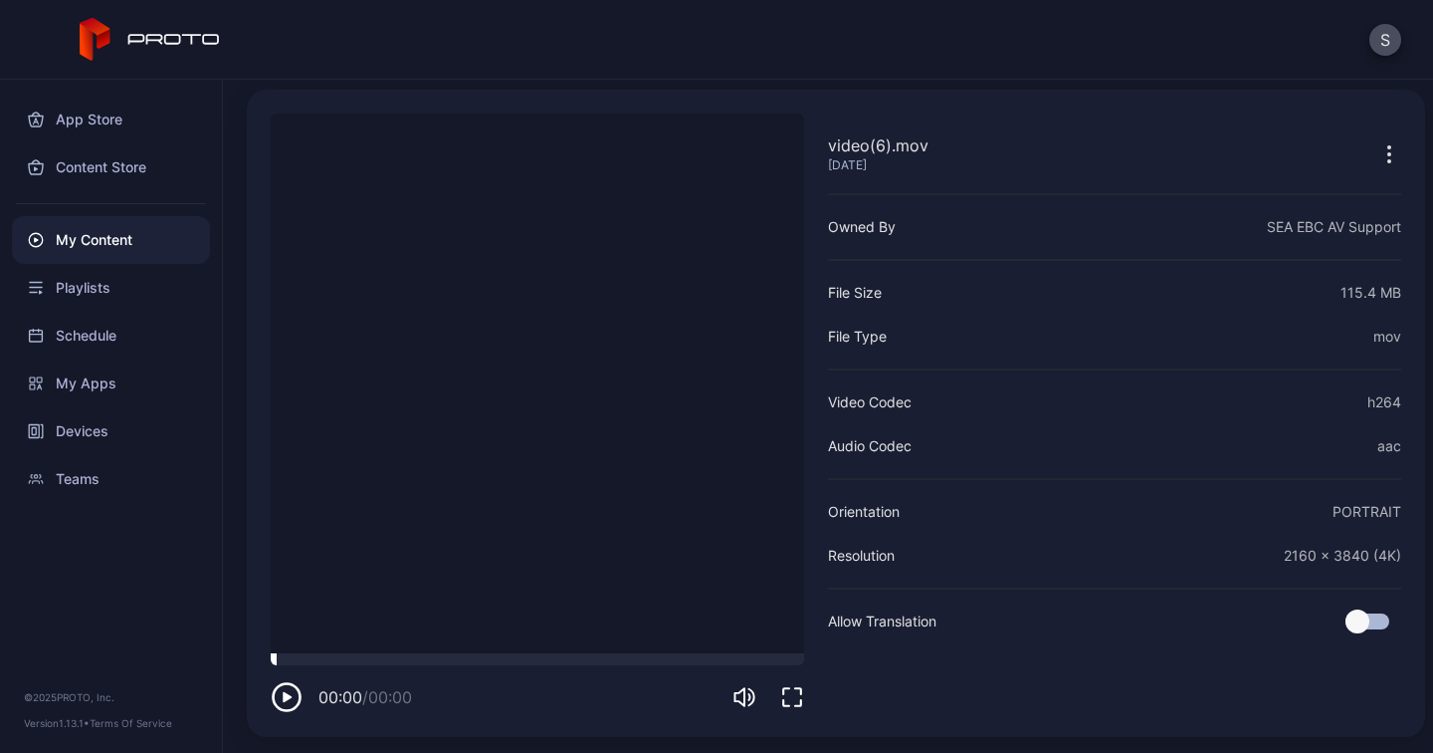
click at [394, 656] on div at bounding box center [538, 659] width 534 height 12
click at [513, 339] on video "Sorry, your browser doesn‘t support embedded videos" at bounding box center [538, 383] width 534 height 540
click at [78, 236] on div "My Content" at bounding box center [111, 240] width 198 height 48
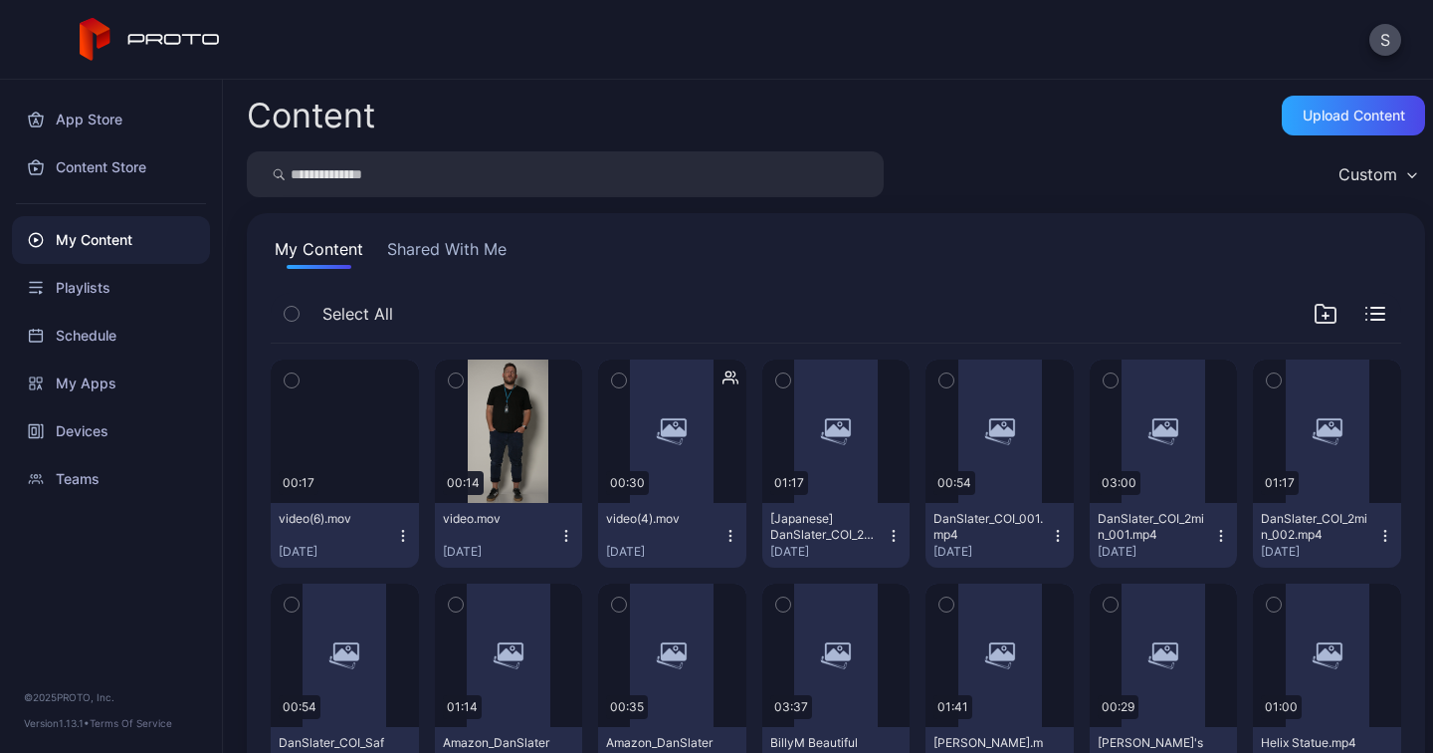
scroll to position [319, 0]
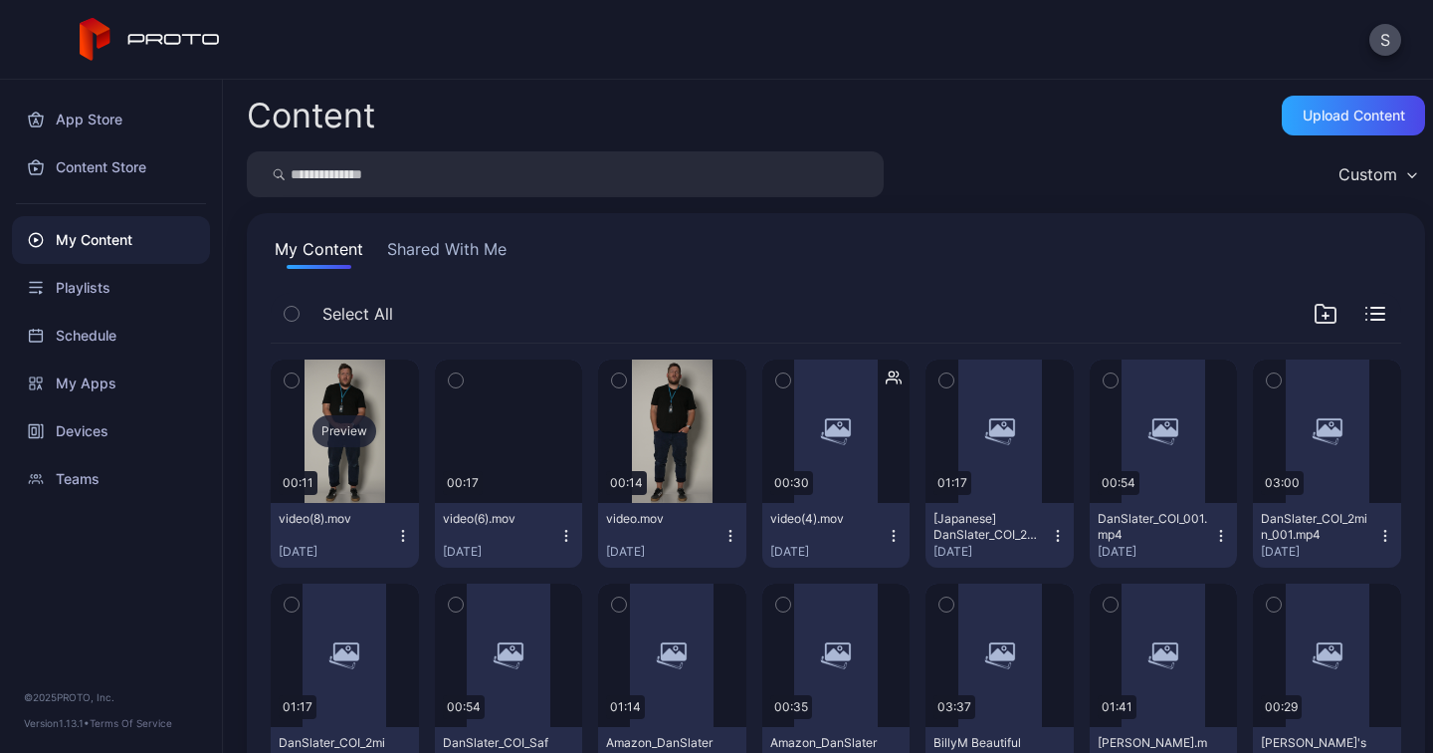
click at [342, 433] on div "Preview" at bounding box center [345, 431] width 64 height 32
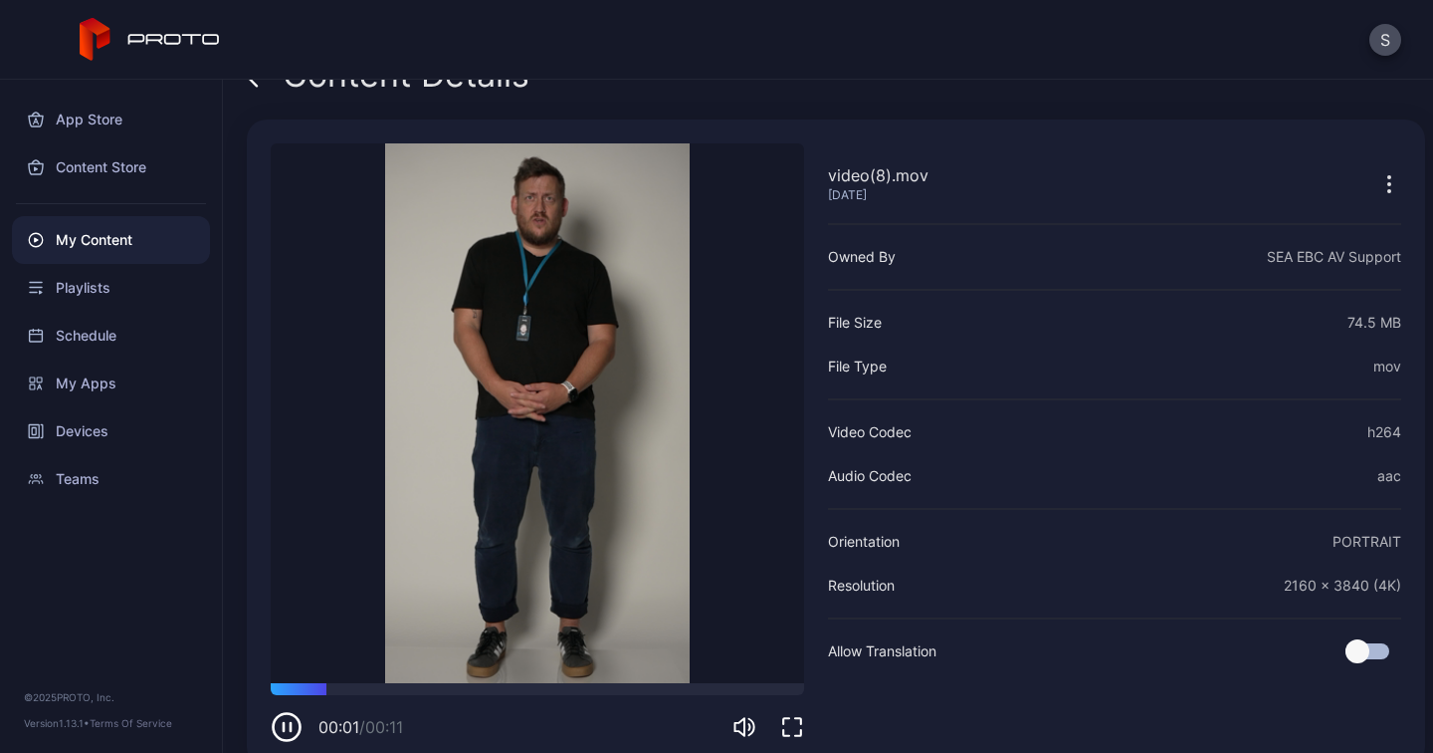
scroll to position [38, 0]
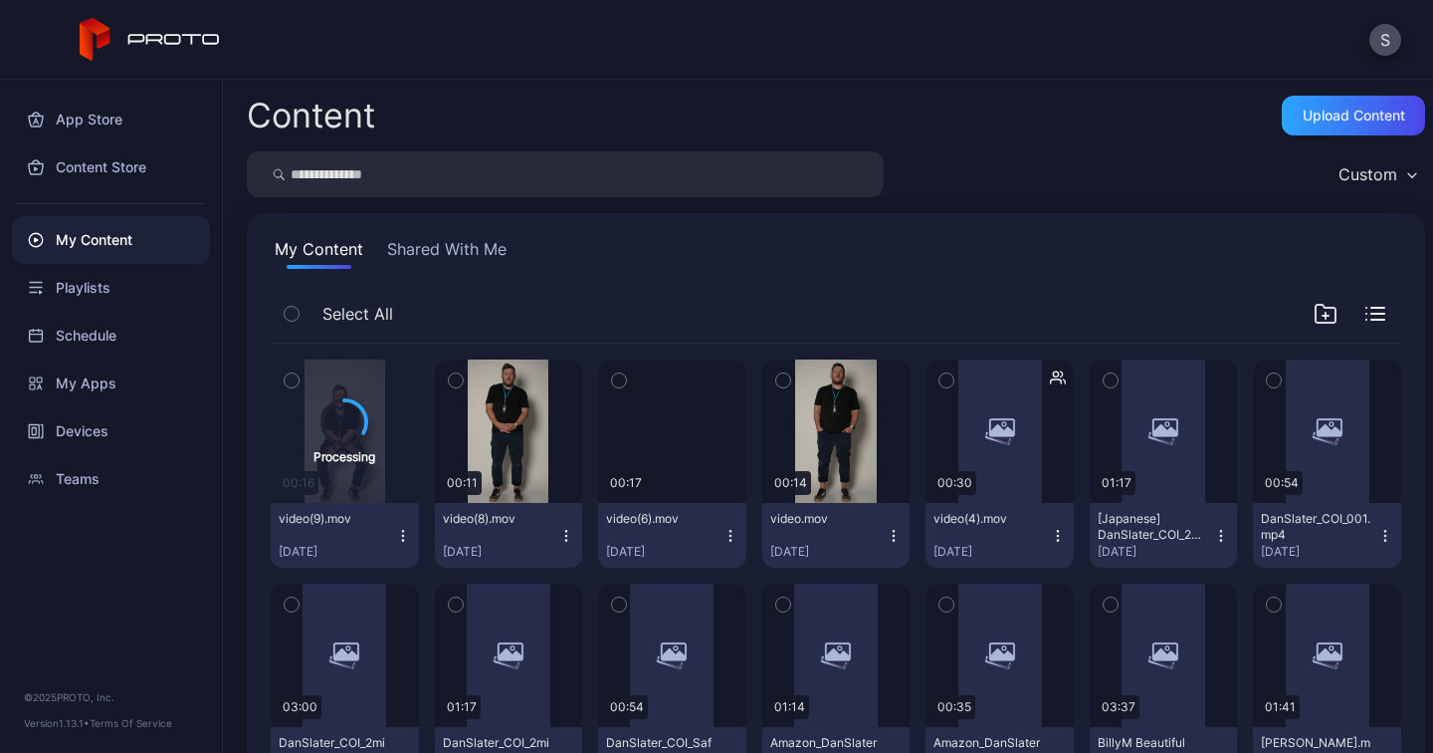
click at [728, 528] on icon "button" at bounding box center [731, 536] width 16 height 16
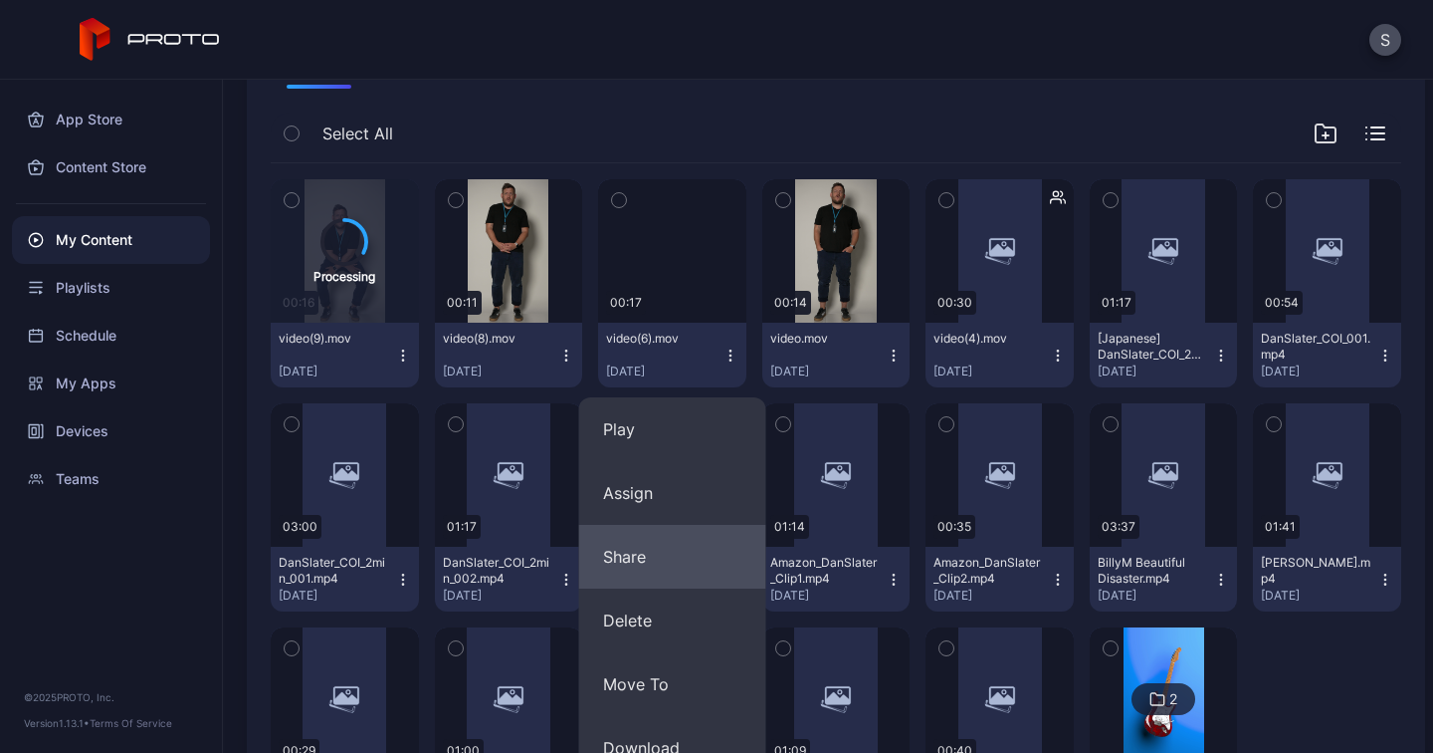
scroll to position [184, 0]
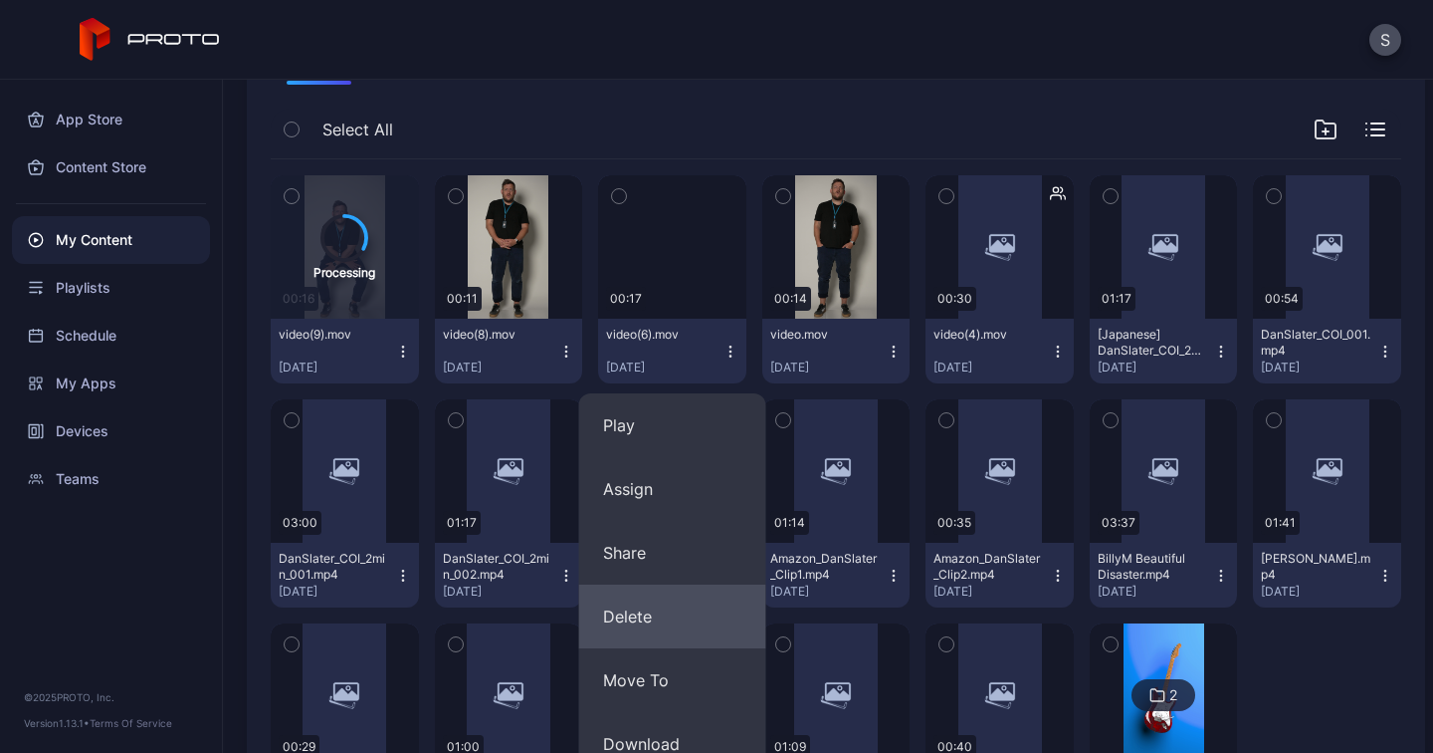
click at [643, 631] on button "Delete" at bounding box center [672, 616] width 187 height 64
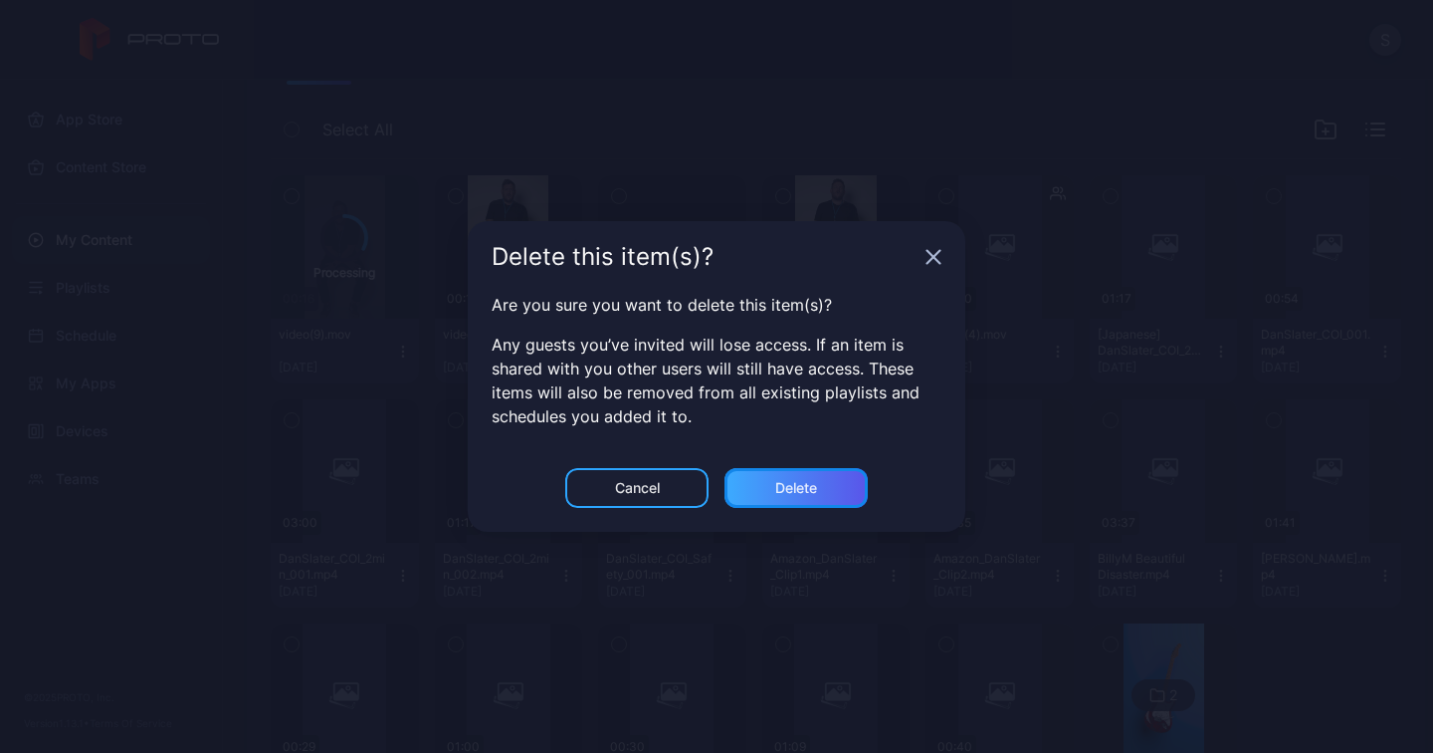
click at [799, 498] on div "Delete" at bounding box center [796, 488] width 143 height 40
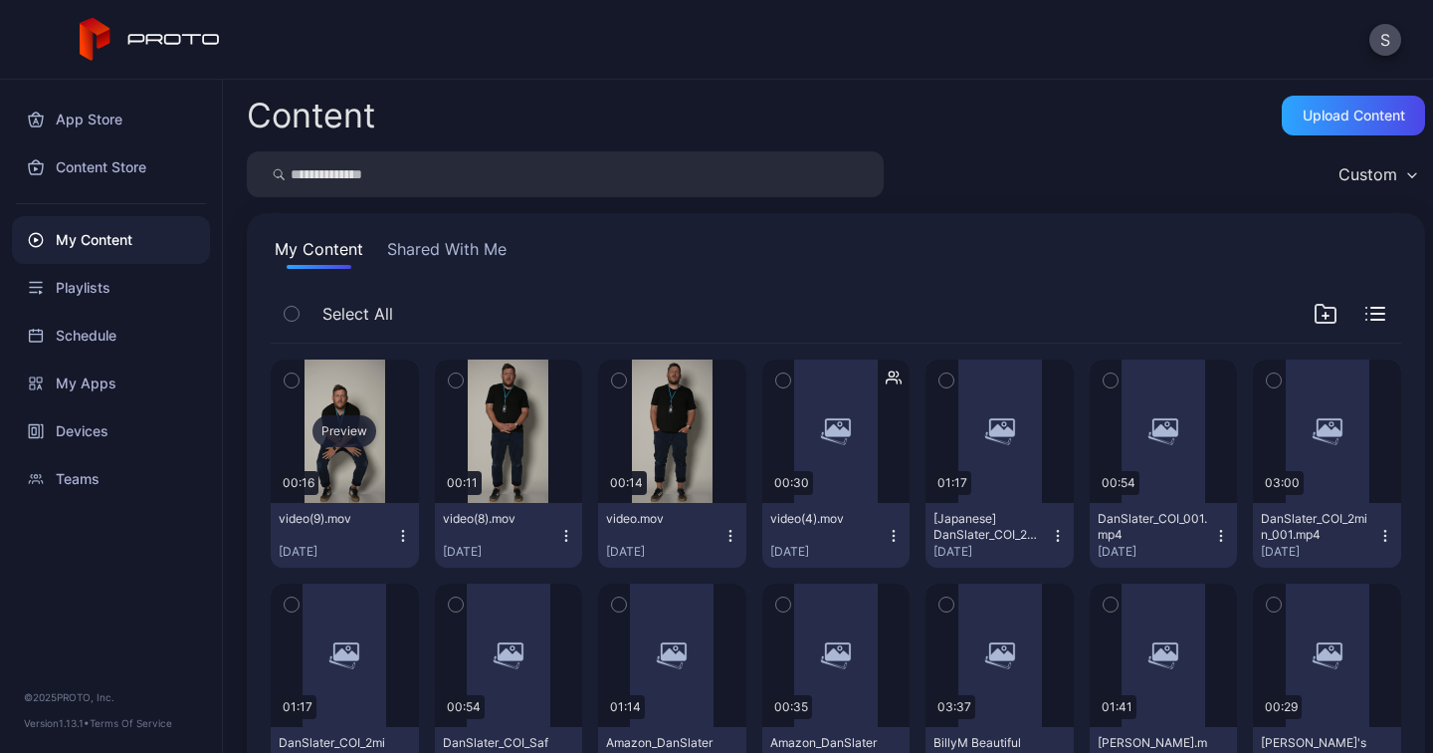
click at [351, 430] on div "Preview" at bounding box center [345, 431] width 64 height 32
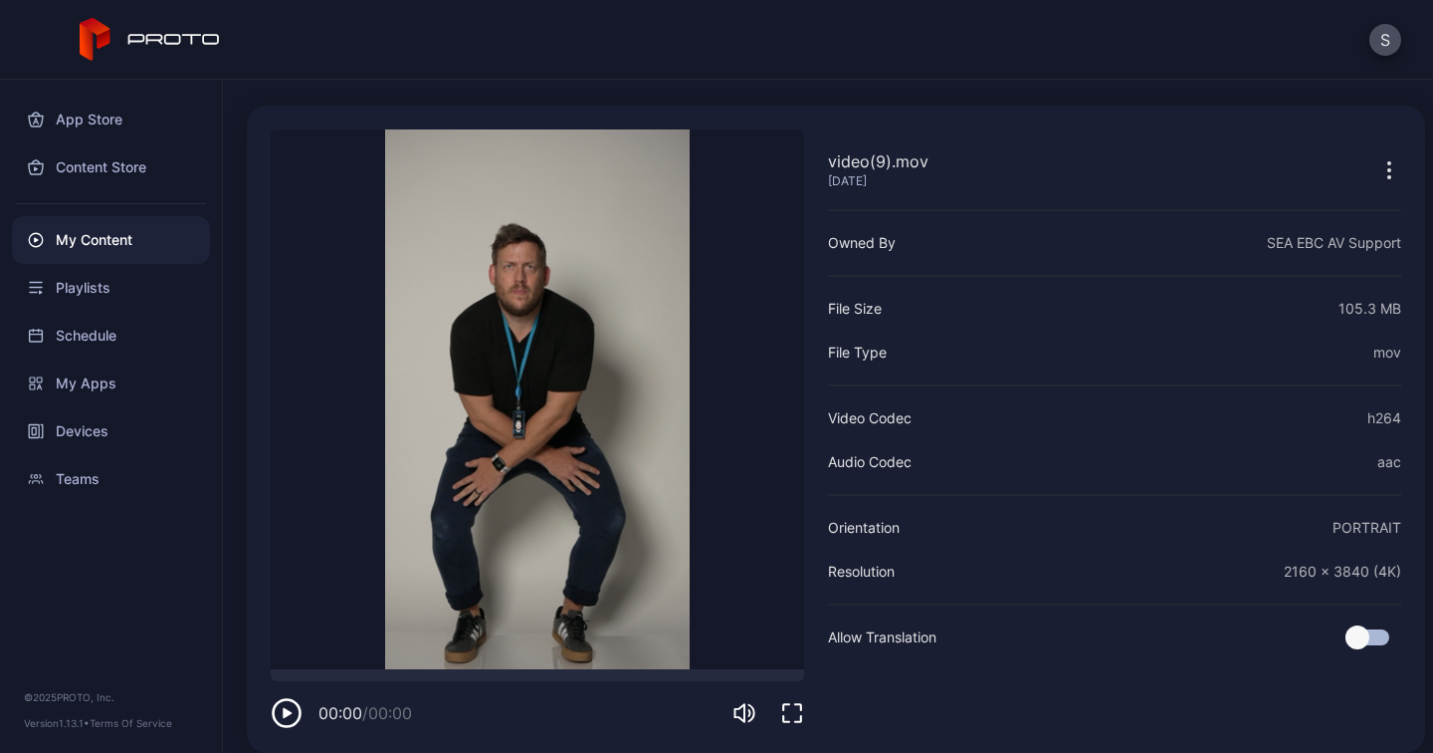
scroll to position [71, 0]
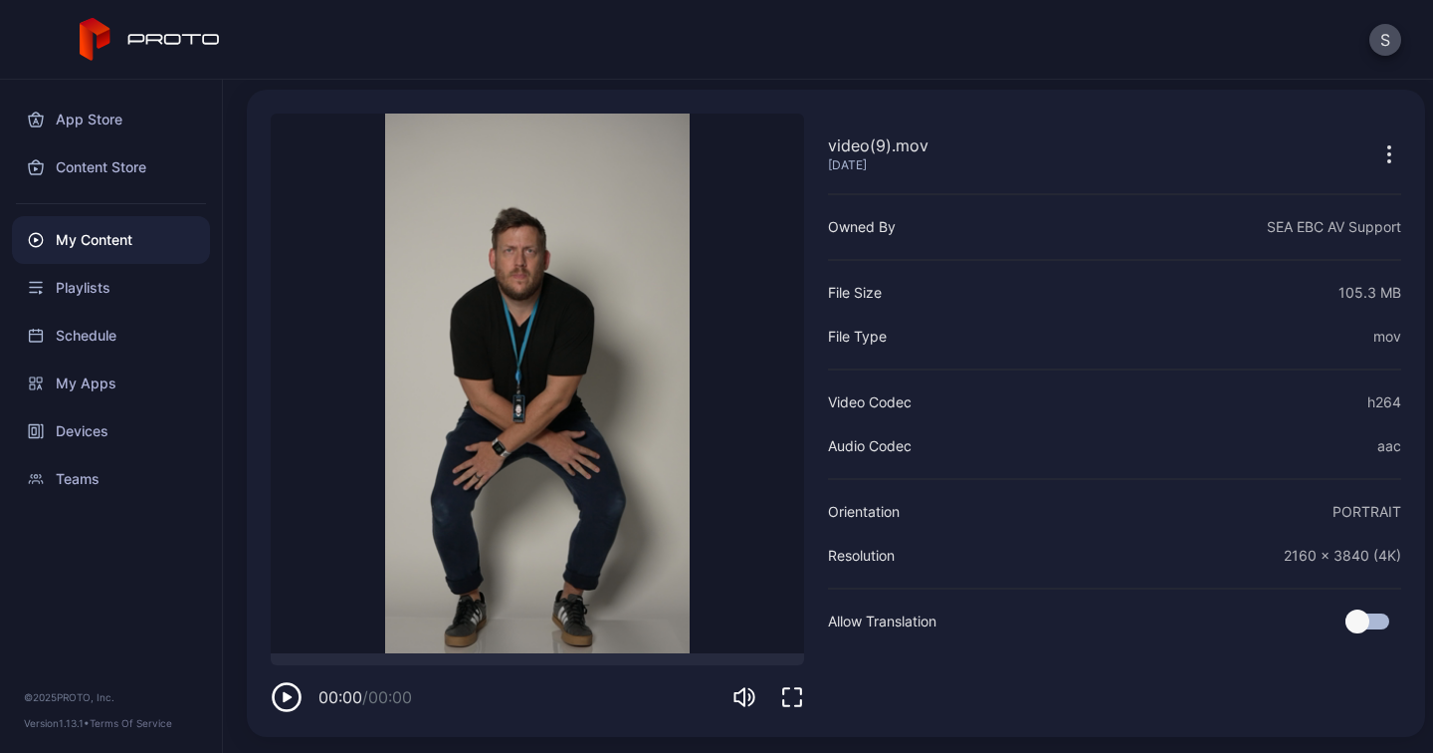
click at [434, 452] on video "Sorry, your browser doesn‘t support embedded videos" at bounding box center [538, 383] width 534 height 540
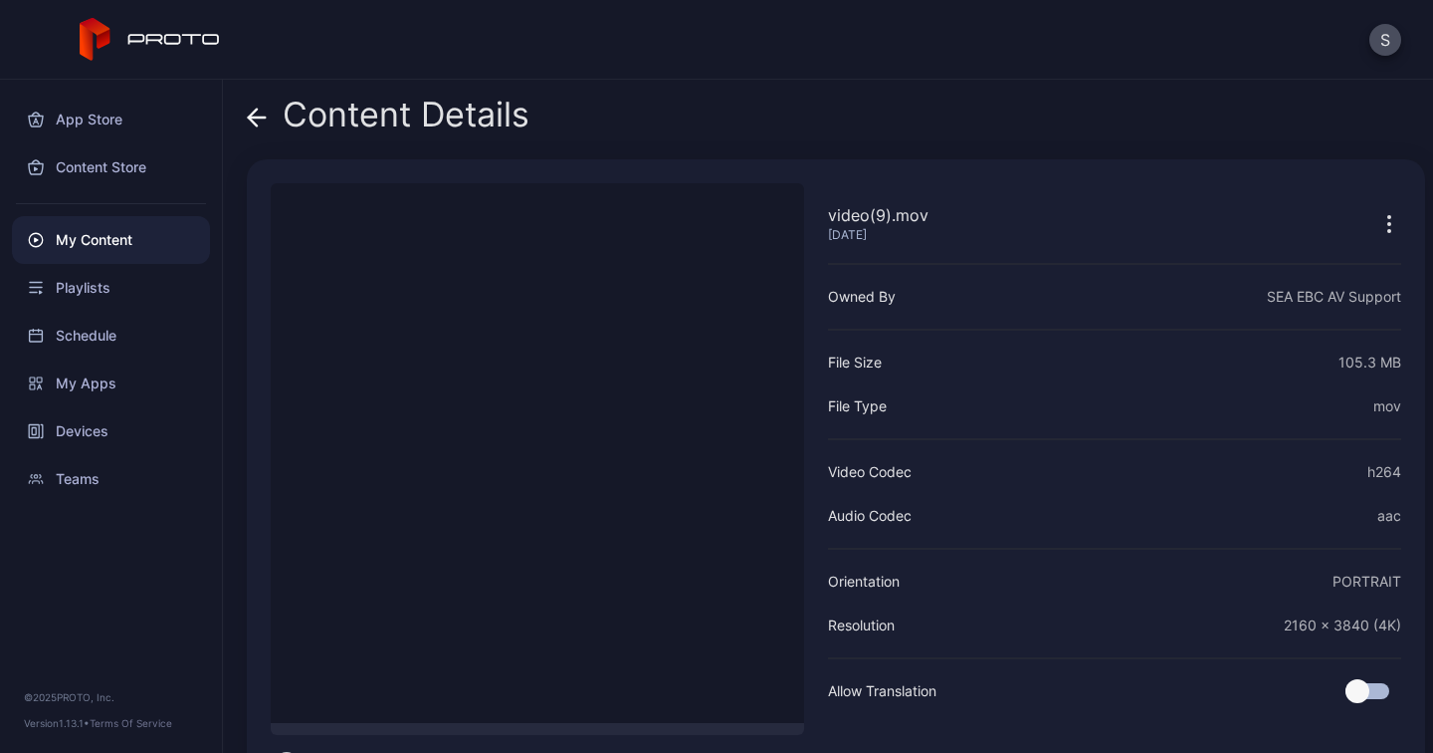
scroll to position [71, 0]
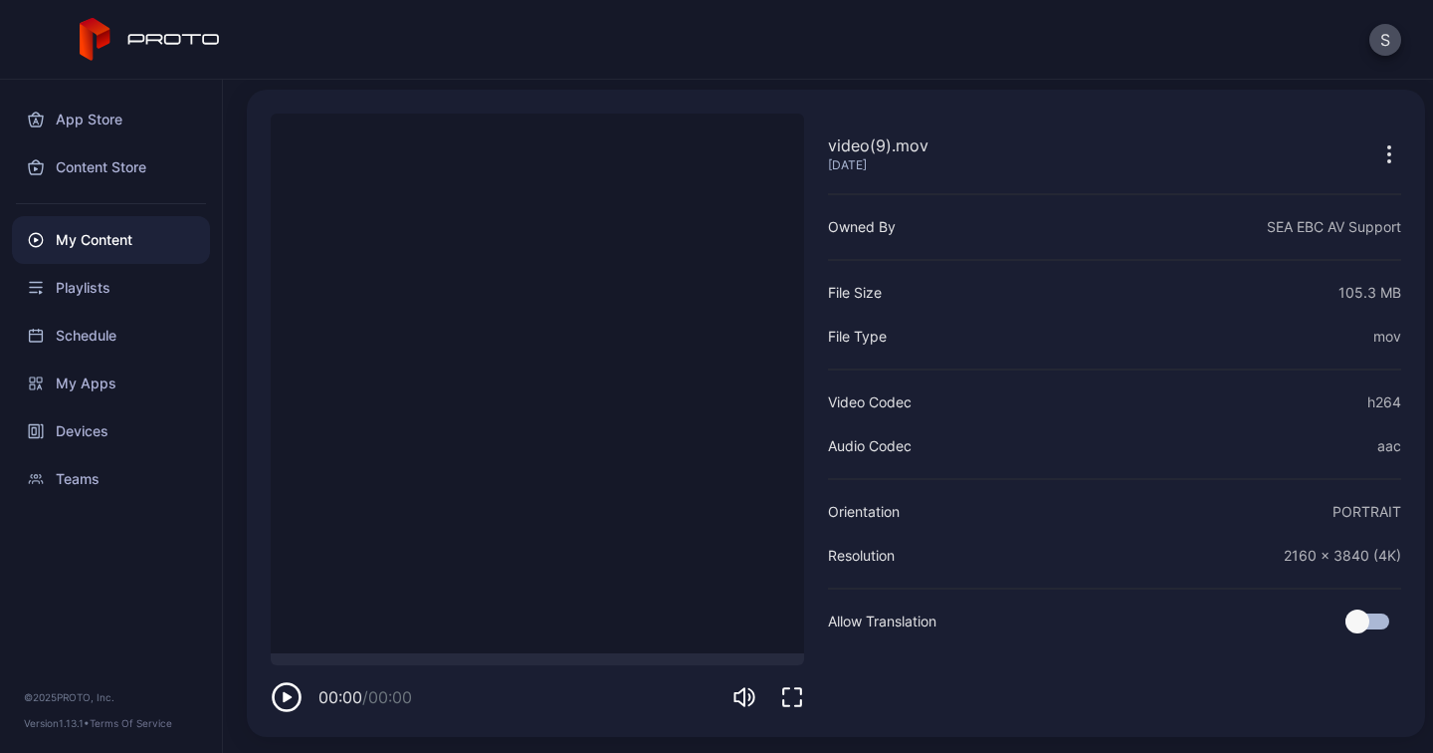
click at [508, 396] on video "Sorry, your browser doesn‘t support embedded videos" at bounding box center [538, 383] width 534 height 540
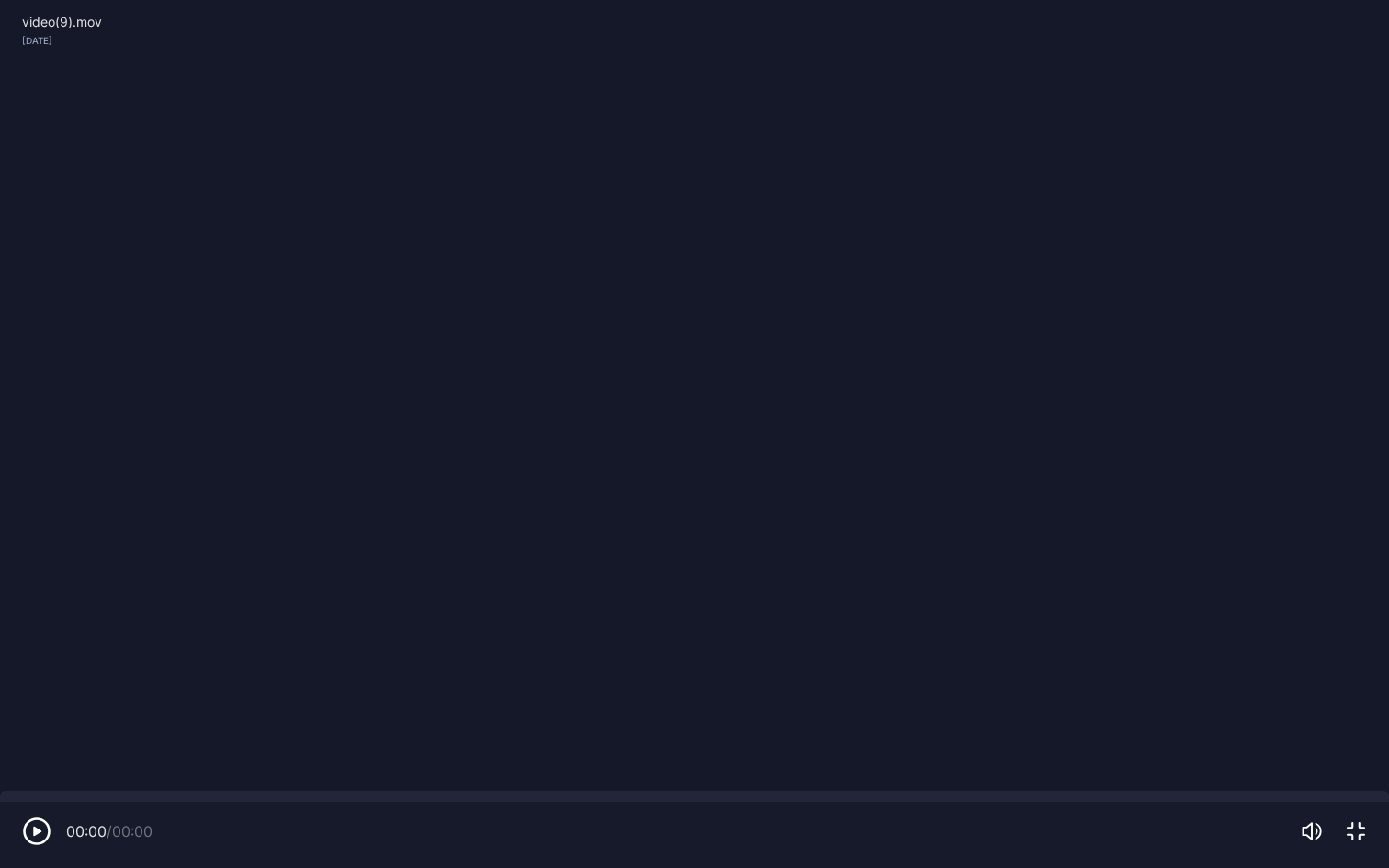
click at [820, 493] on video "Sorry, your browser doesn‘t support embedded videos" at bounding box center [694, 434] width 1389 height 868
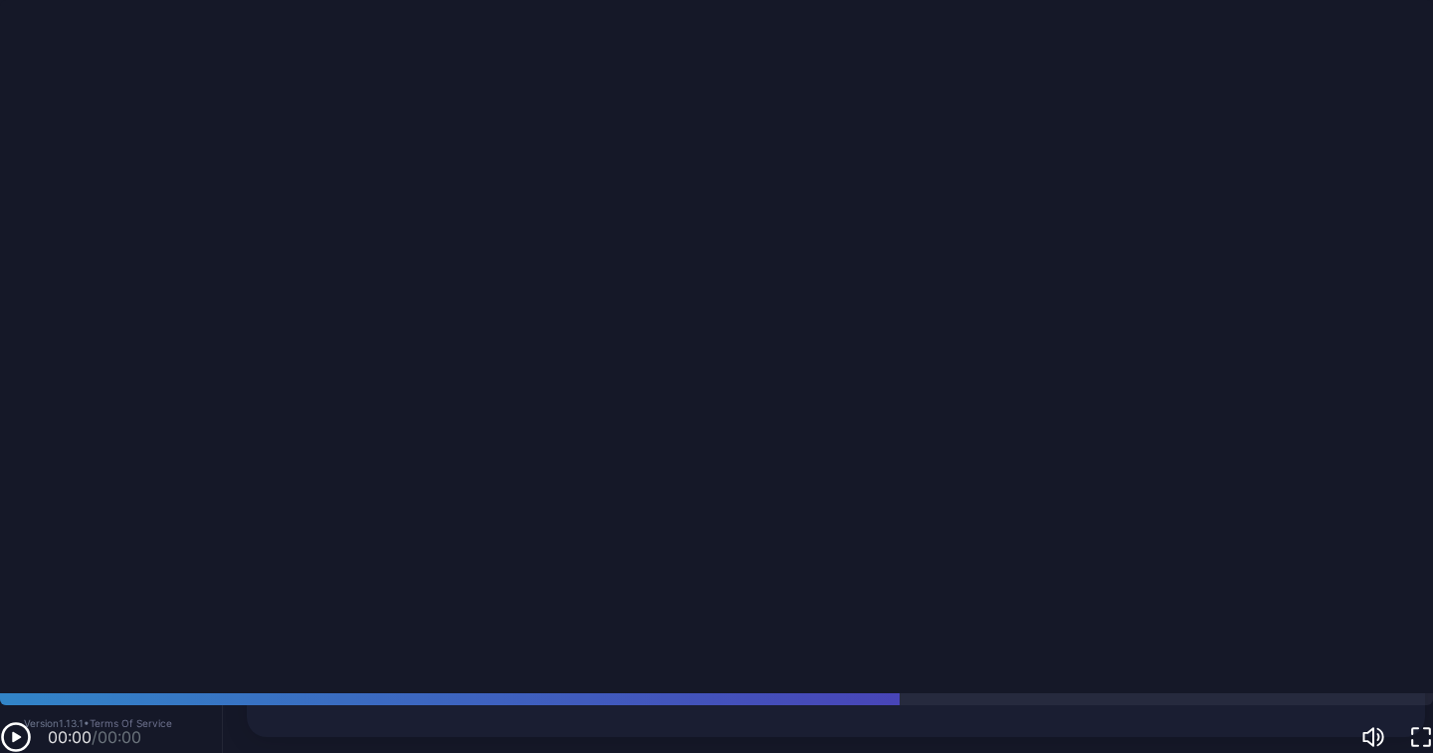
scroll to position [68, 0]
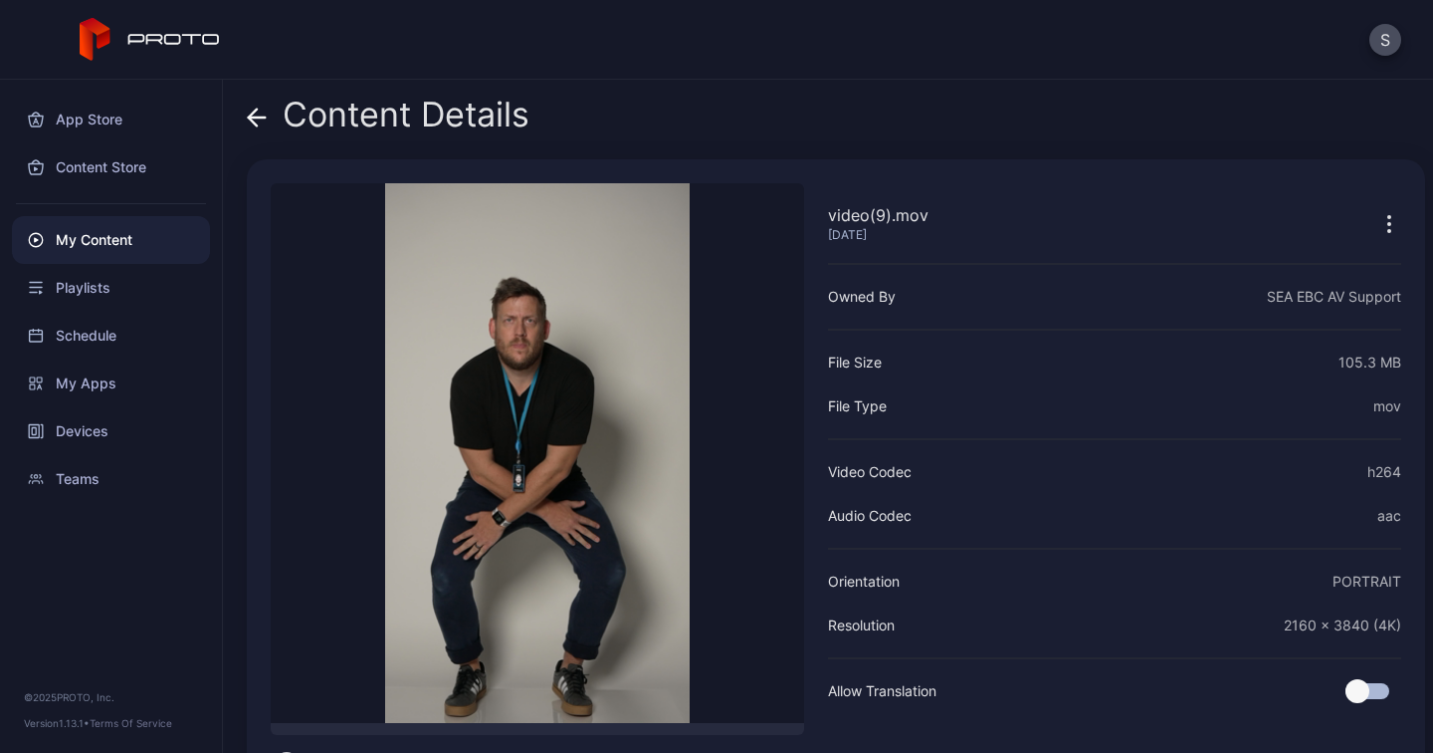
scroll to position [68, 0]
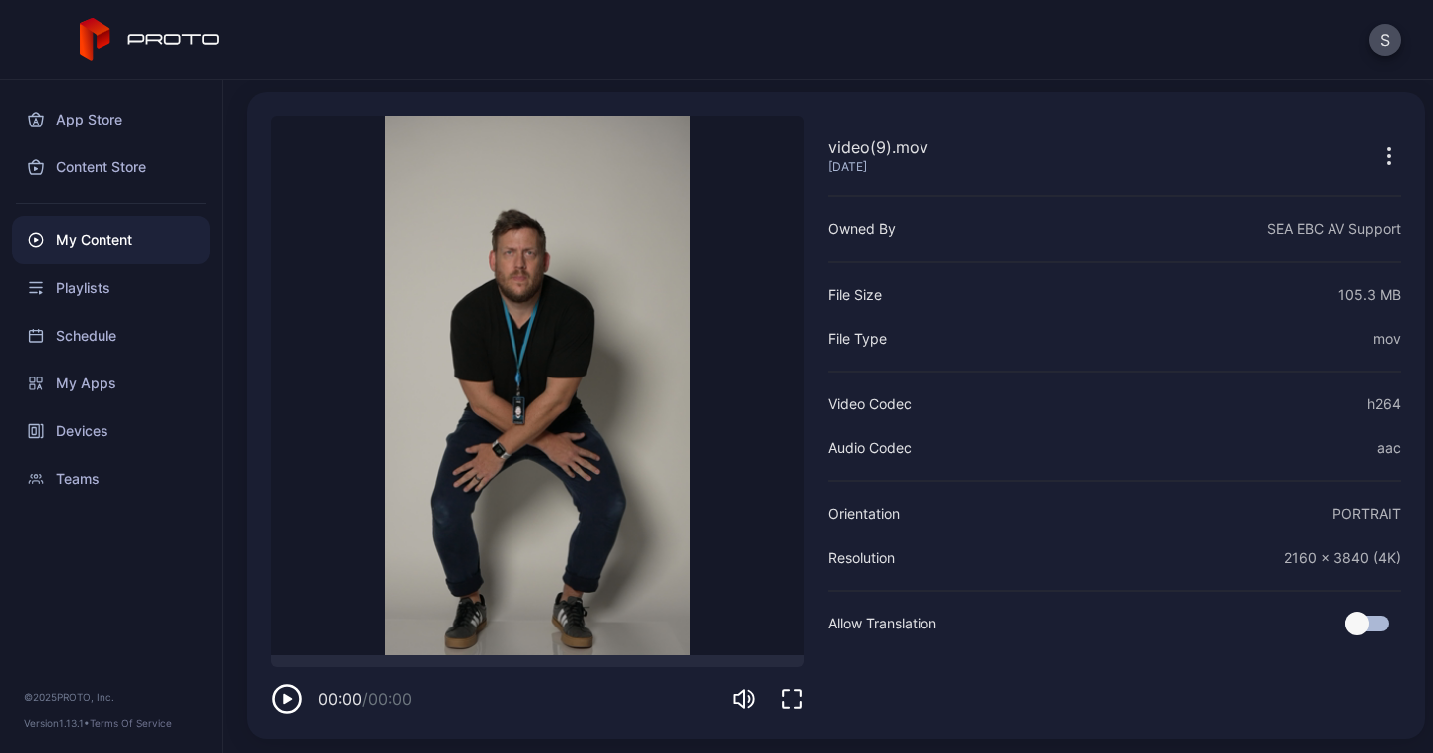
click at [107, 246] on div "My Content" at bounding box center [111, 240] width 198 height 48
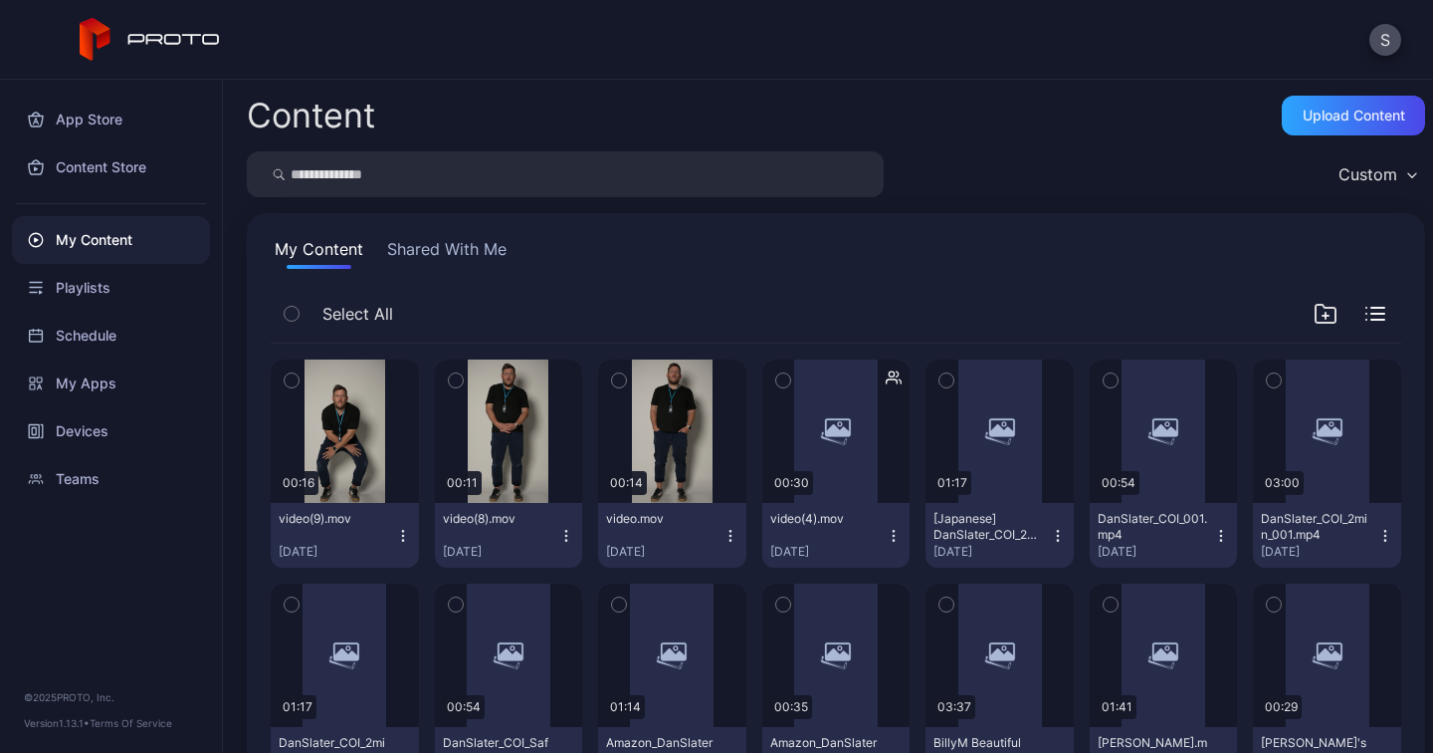
click at [325, 518] on div "video(9).mov" at bounding box center [334, 519] width 110 height 16
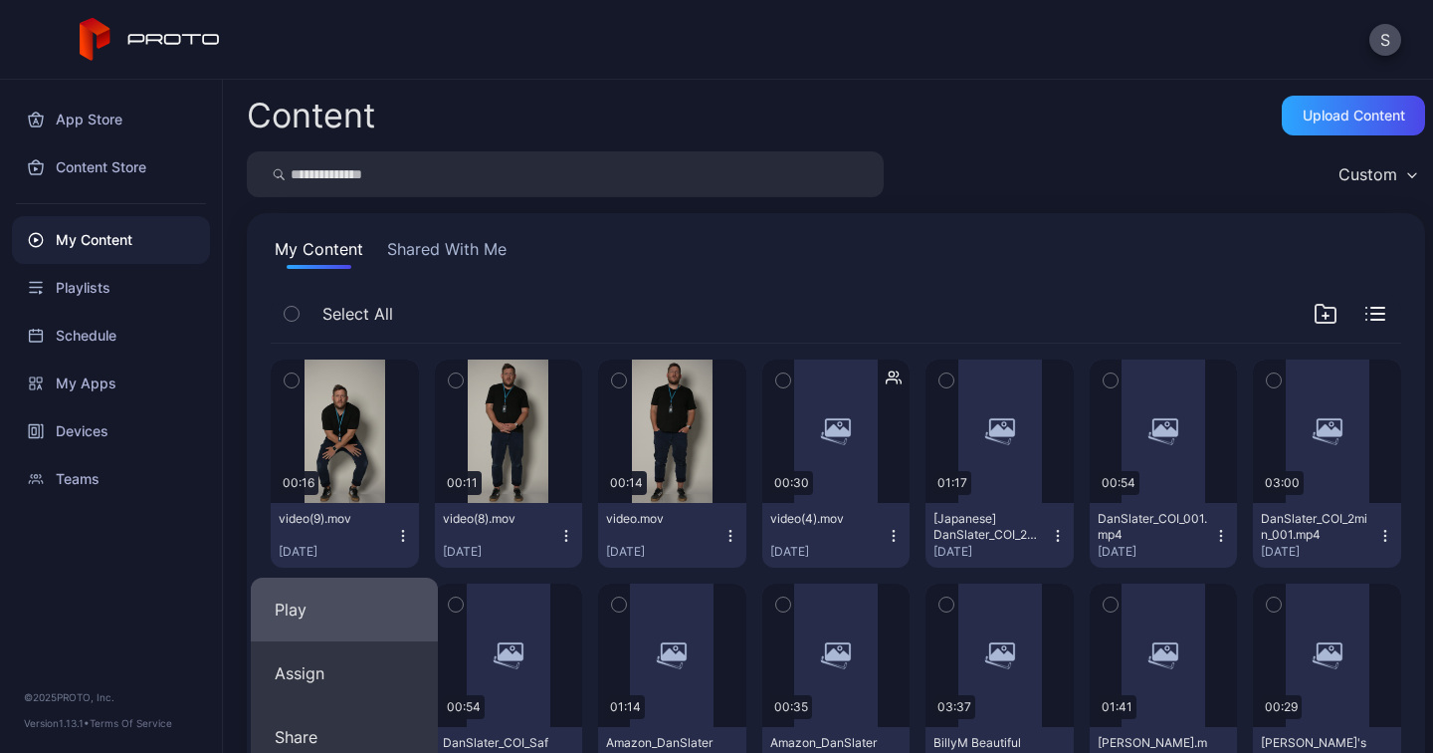
click at [315, 599] on button "Play" at bounding box center [344, 609] width 187 height 64
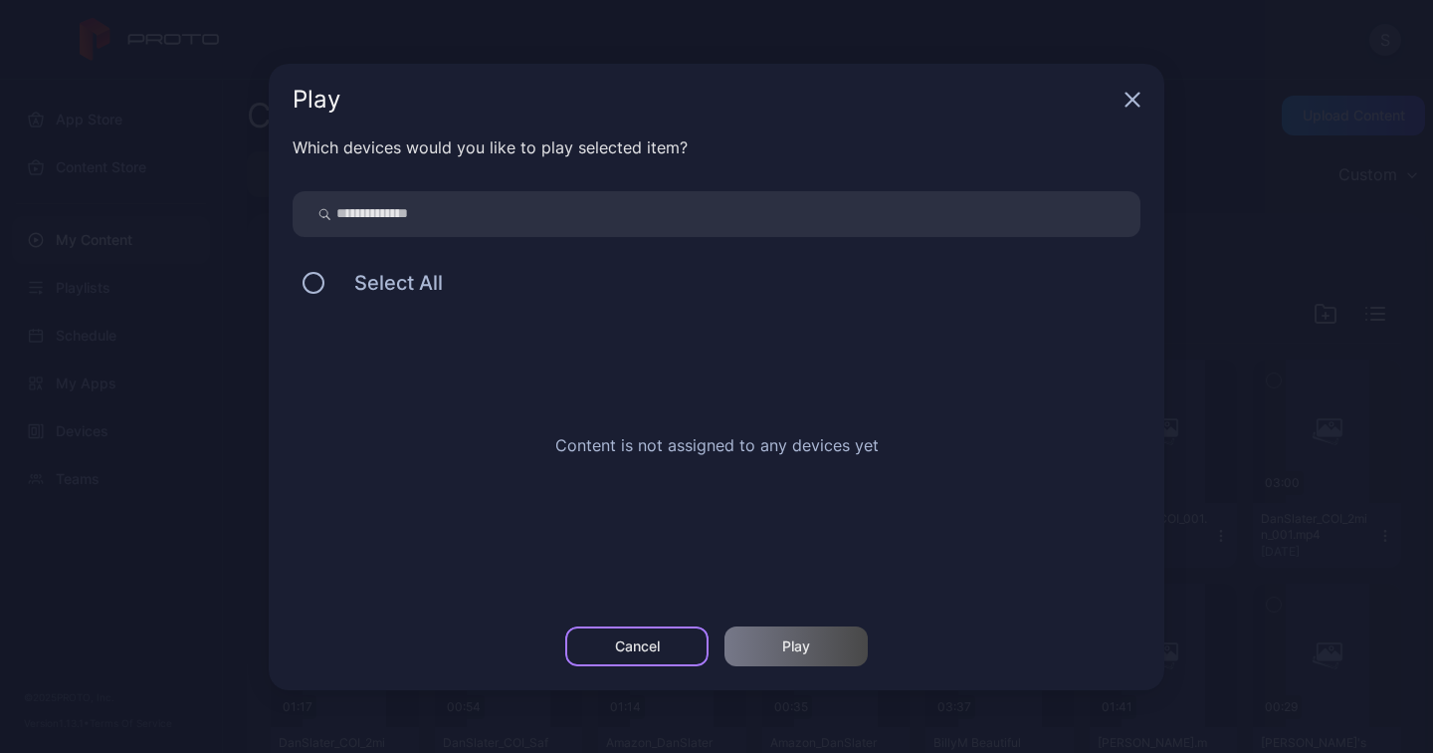
click at [647, 647] on div "Cancel" at bounding box center [637, 646] width 45 height 16
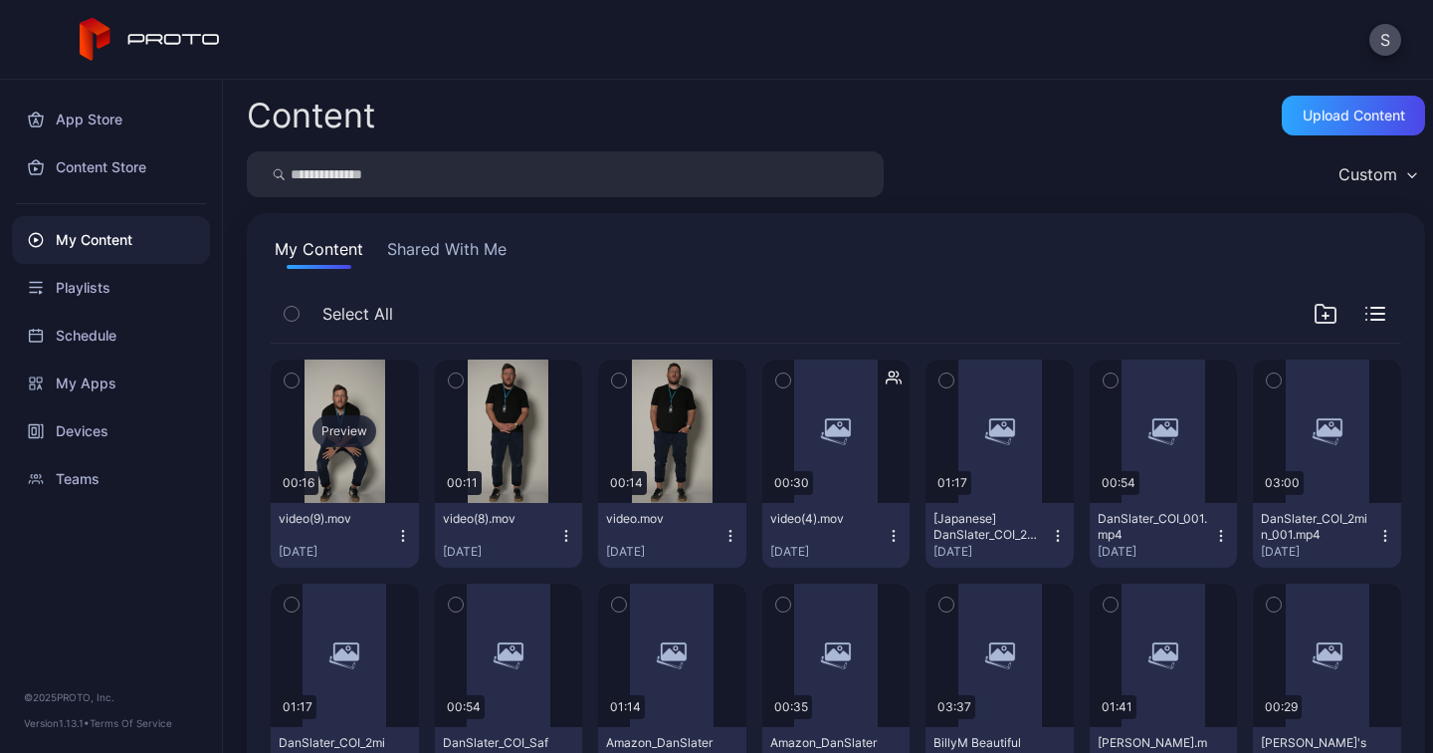
click at [352, 427] on div "Preview" at bounding box center [345, 431] width 64 height 32
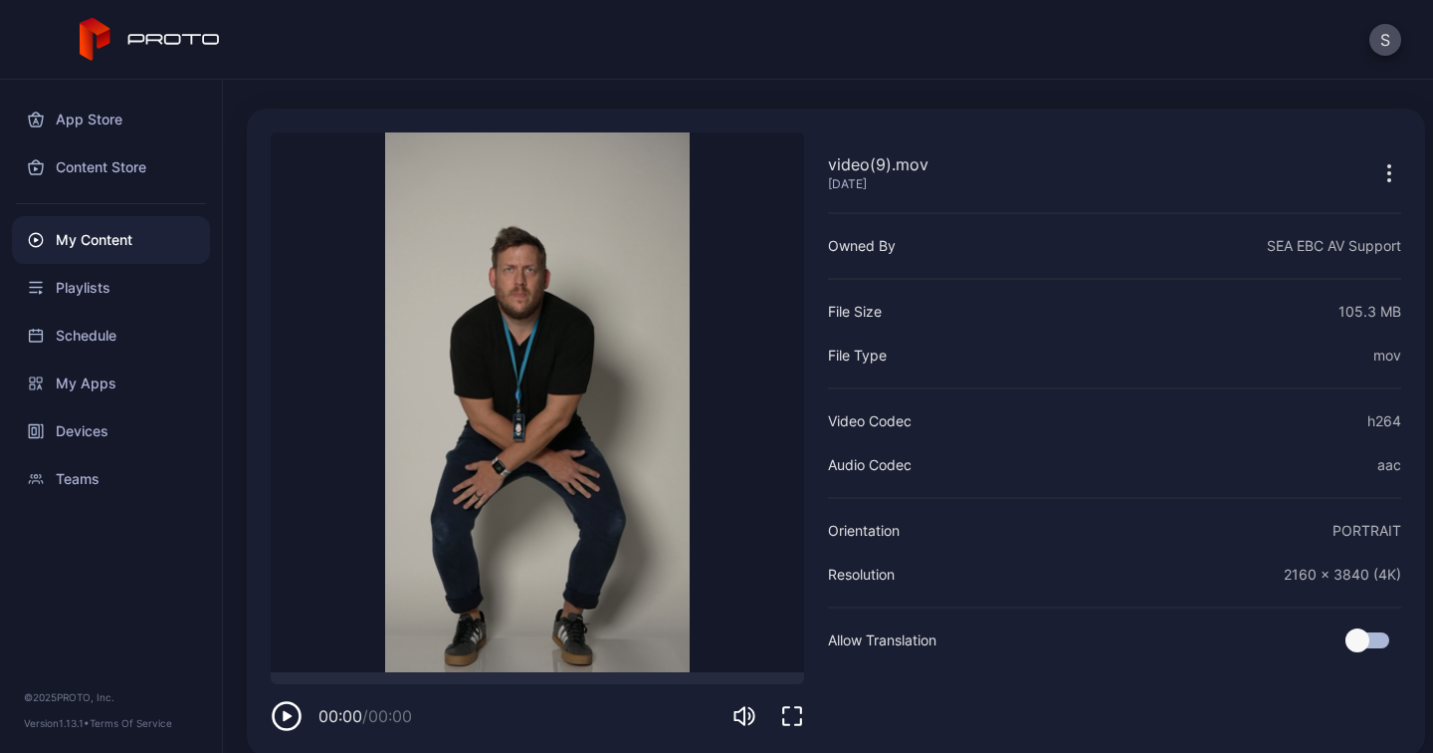
scroll to position [71, 0]
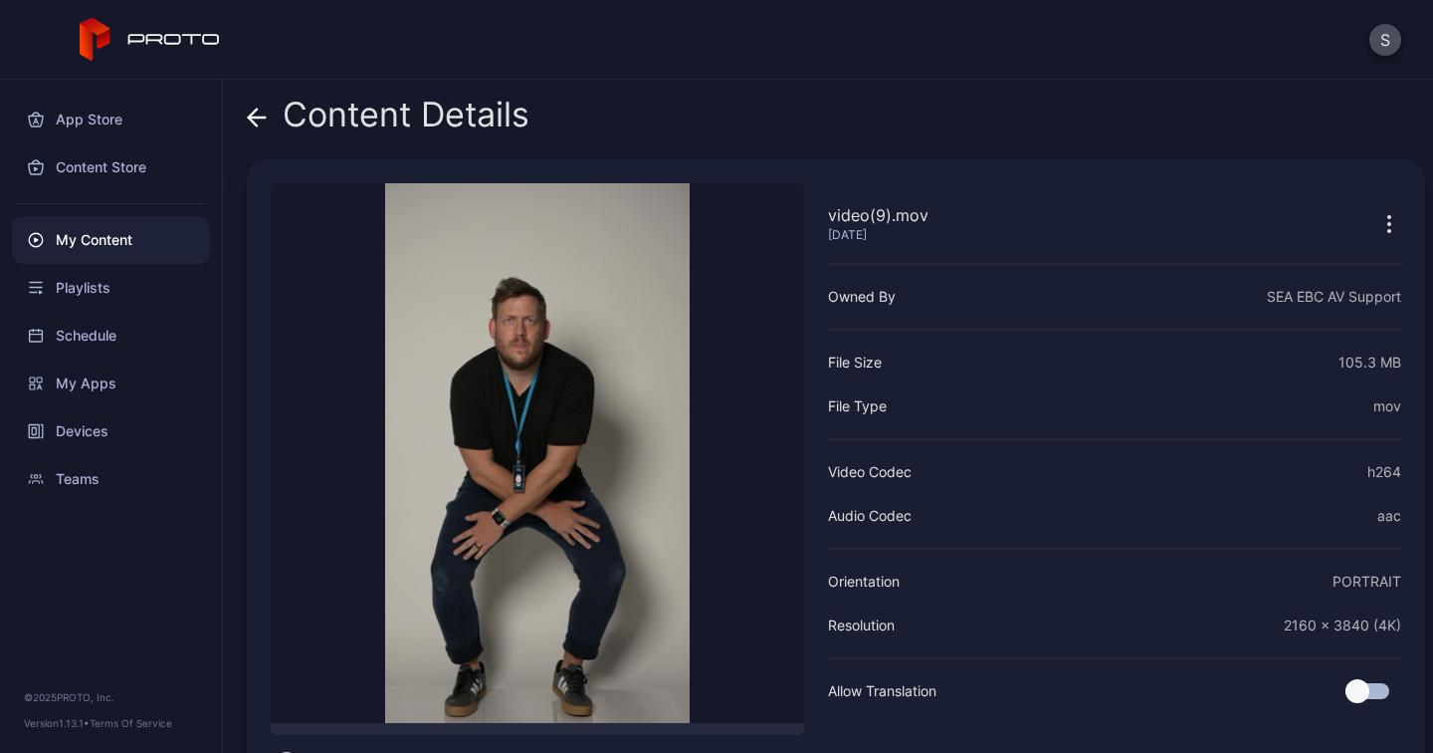
scroll to position [71, 0]
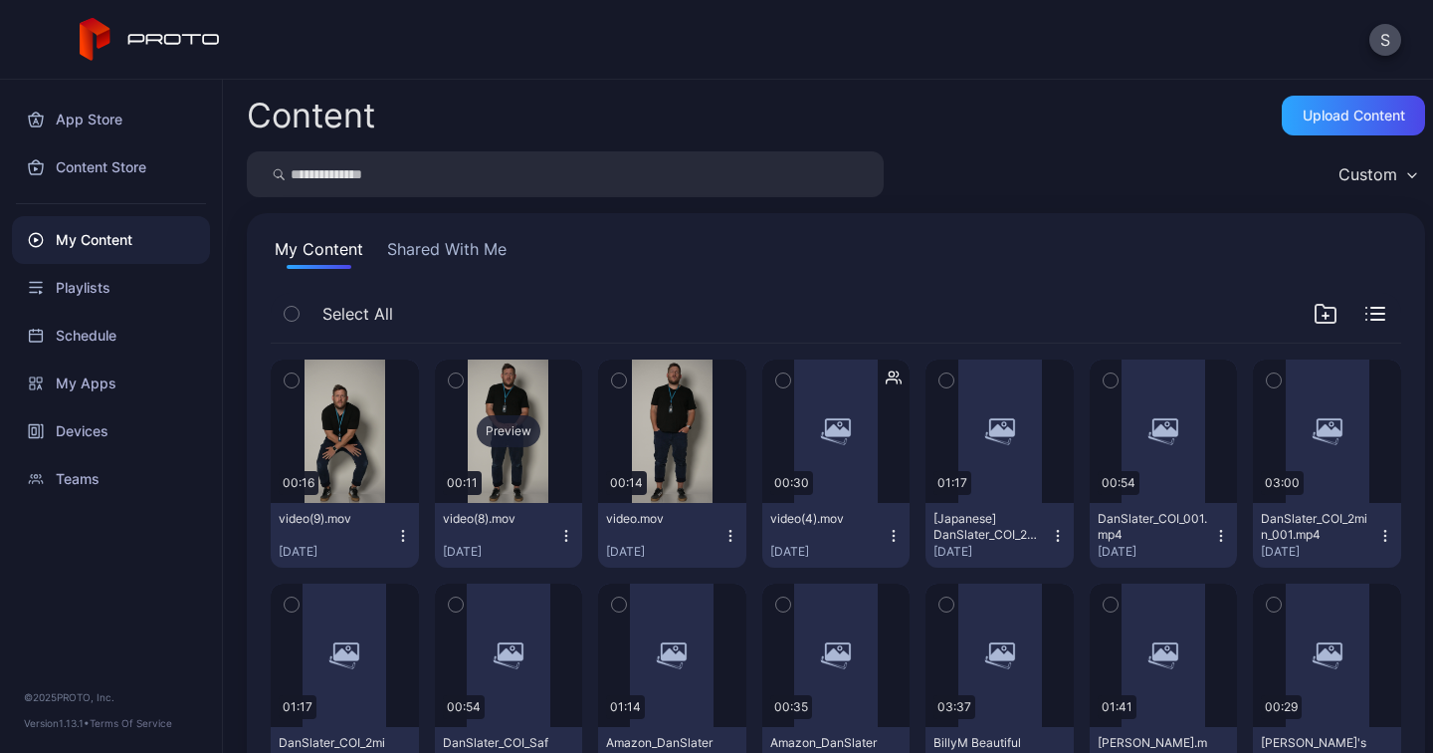
click at [516, 423] on div "Preview" at bounding box center [509, 431] width 64 height 32
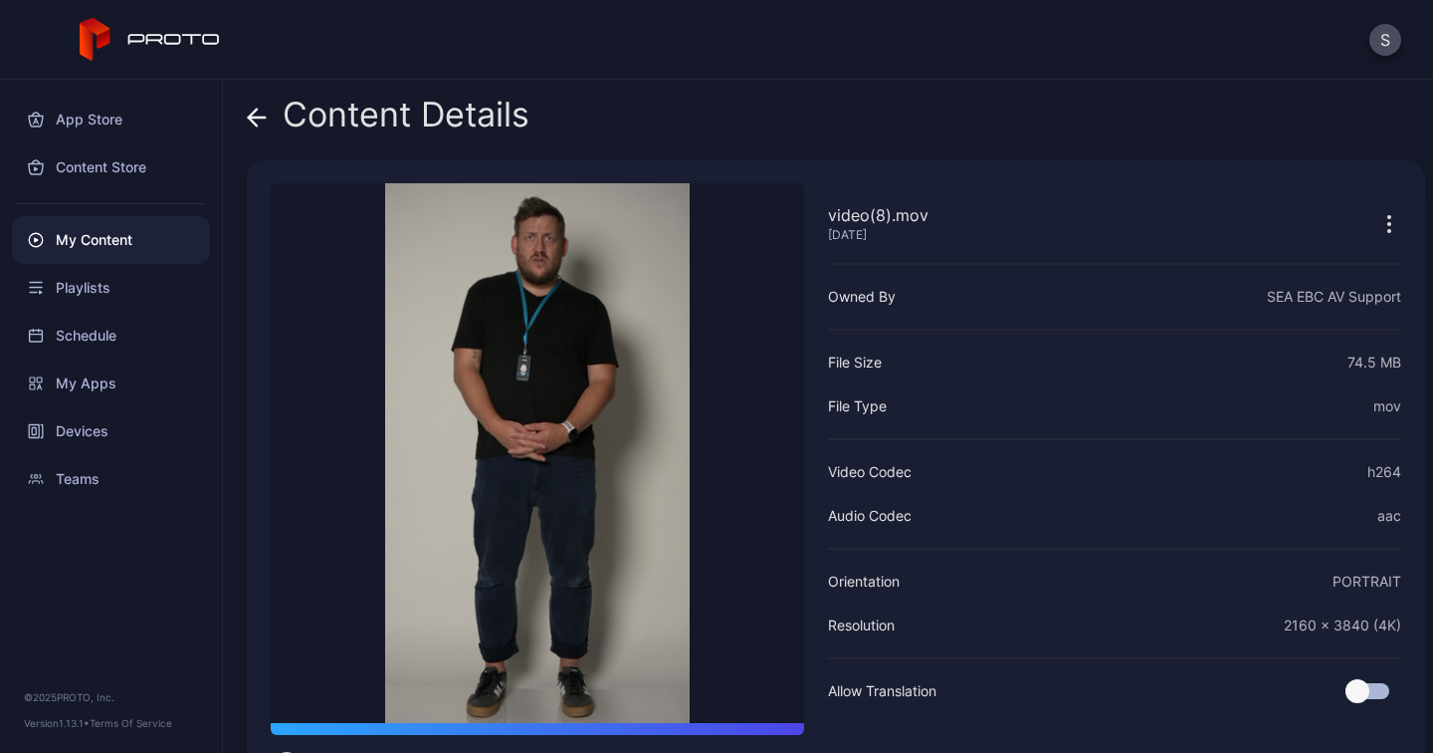
click at [262, 116] on icon at bounding box center [257, 118] width 20 height 20
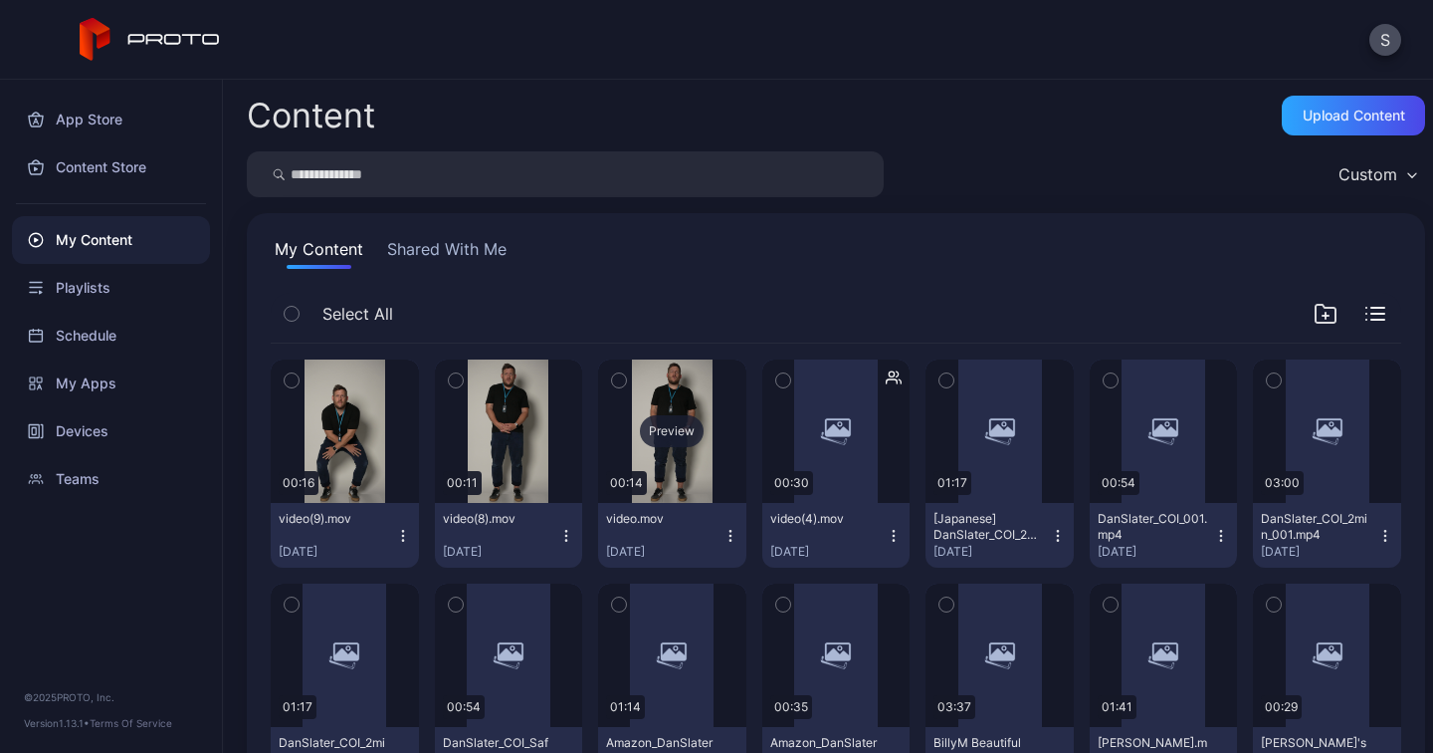
click at [676, 430] on div "Preview" at bounding box center [672, 431] width 64 height 32
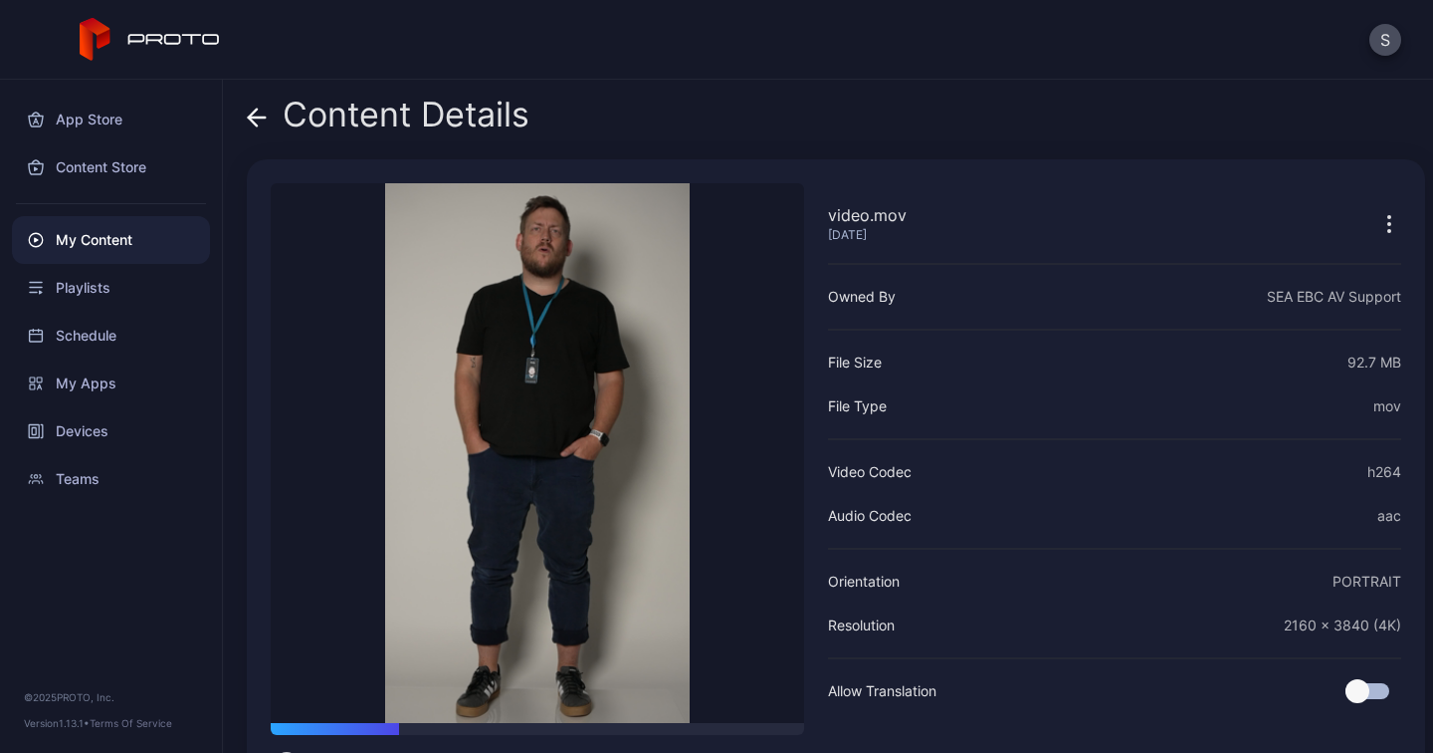
click at [258, 117] on icon at bounding box center [257, 117] width 17 height 0
